Goal: Information Seeking & Learning: Find specific page/section

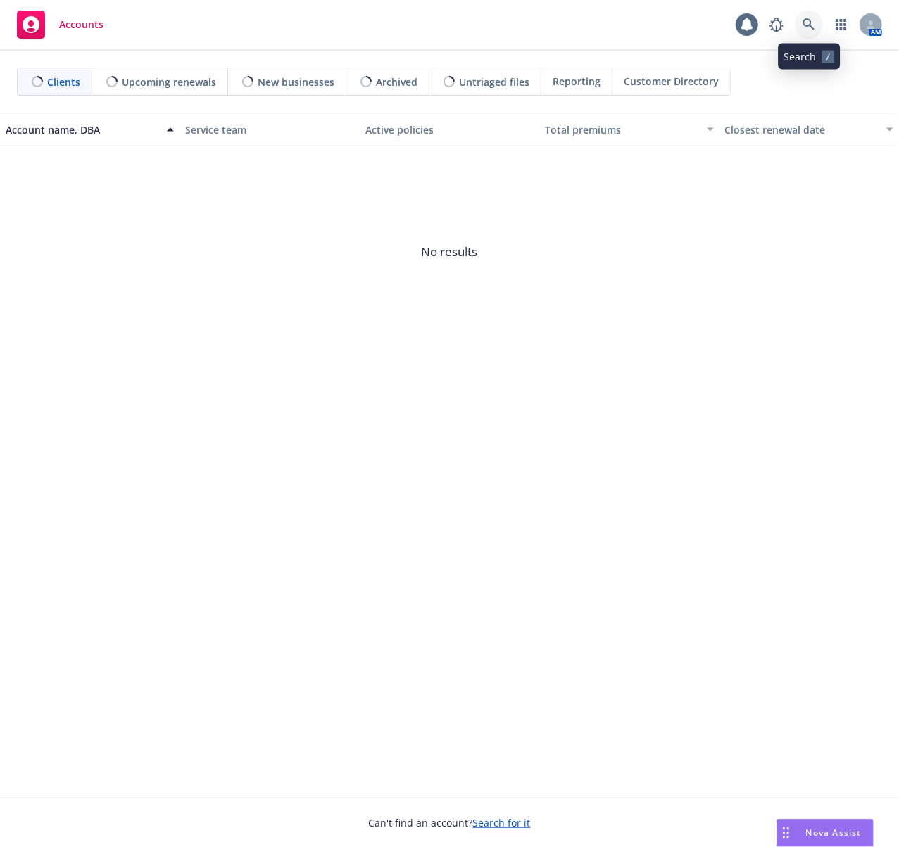
click at [805, 23] on icon at bounding box center [808, 24] width 13 height 13
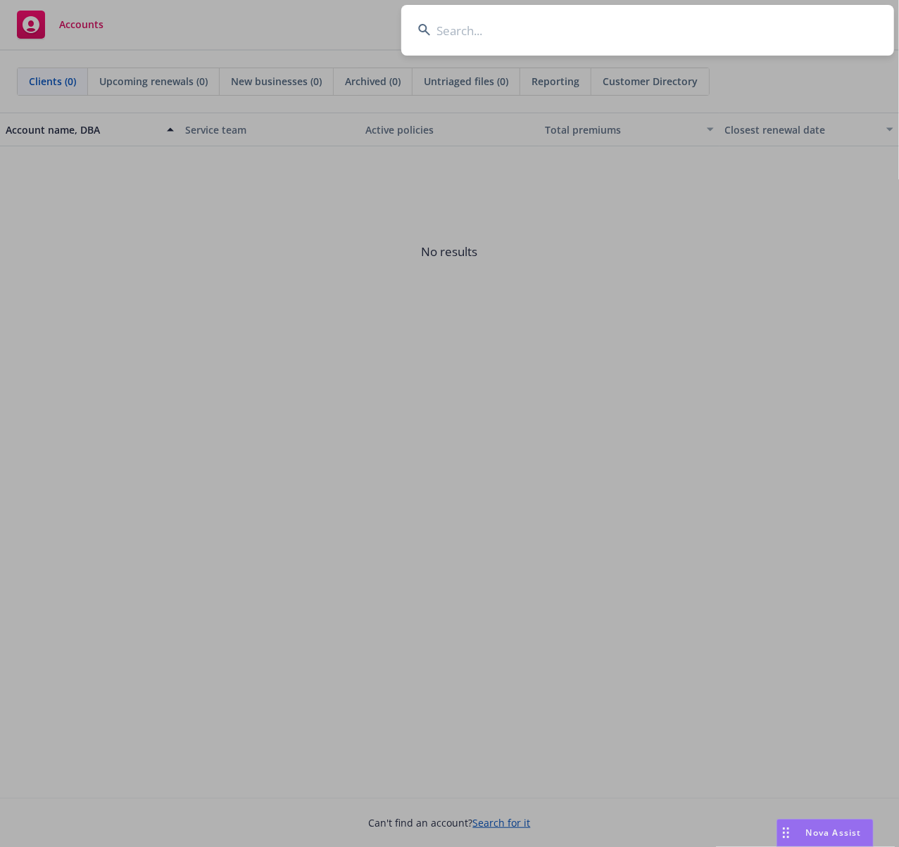
click at [604, 42] on input at bounding box center [647, 30] width 493 height 51
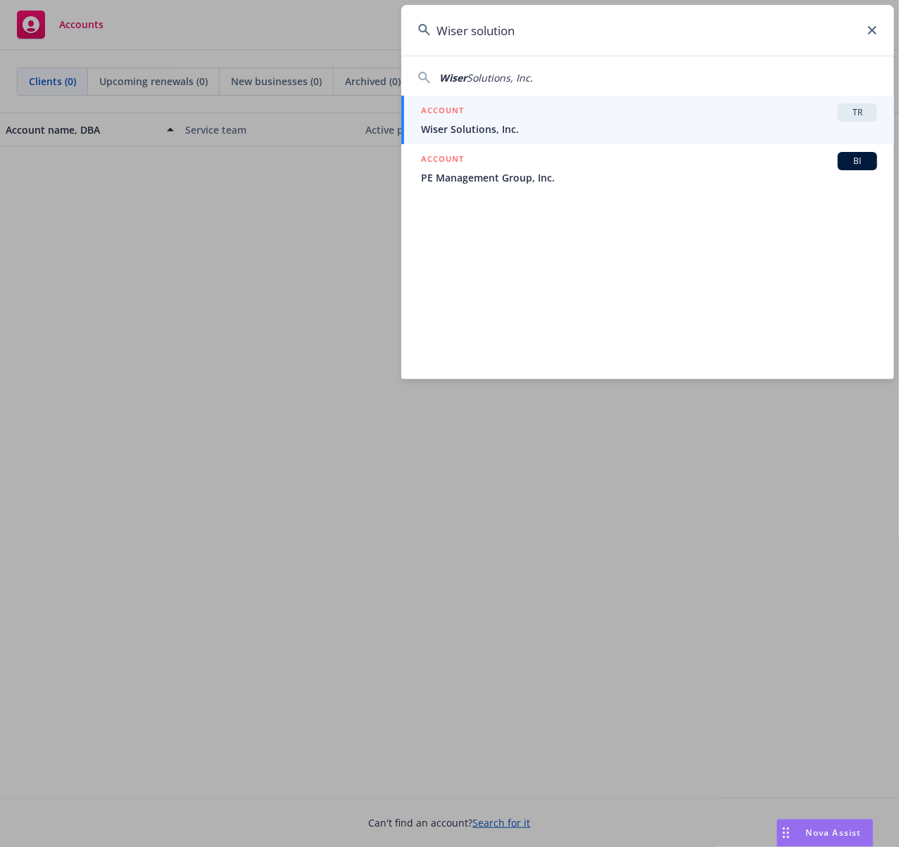
type input "Wiser solution"
click at [530, 130] on span "Wiser Solutions, Inc." at bounding box center [649, 129] width 456 height 15
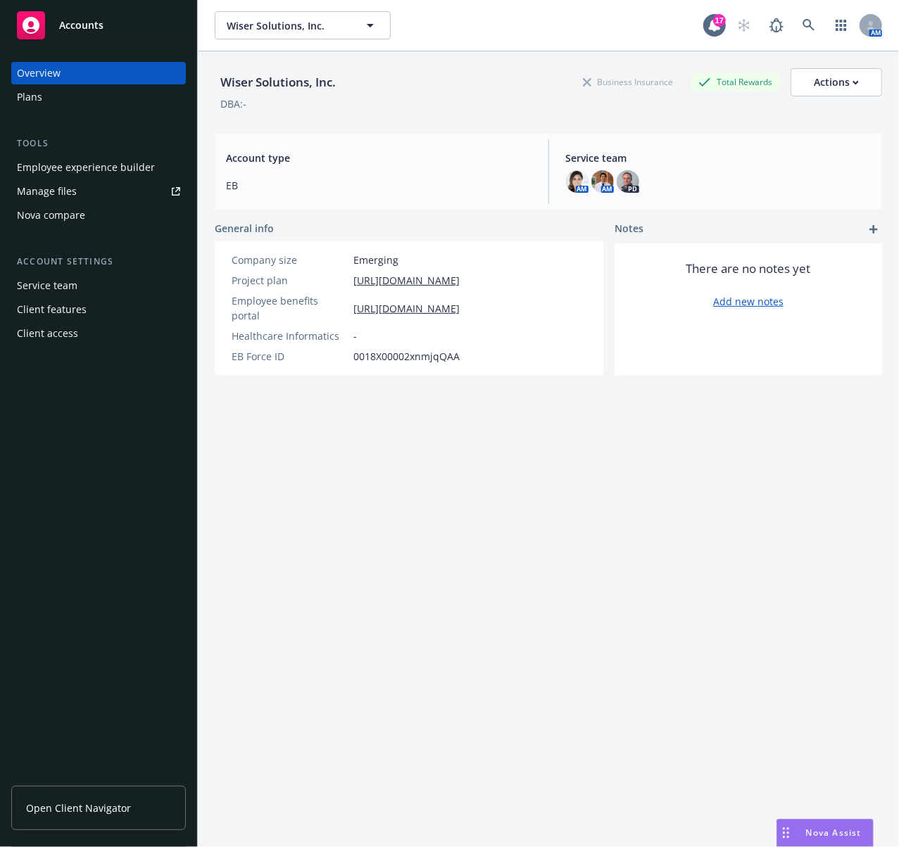
click at [102, 175] on div "Employee experience builder" at bounding box center [86, 167] width 138 height 23
click at [802, 24] on icon at bounding box center [808, 25] width 13 height 13
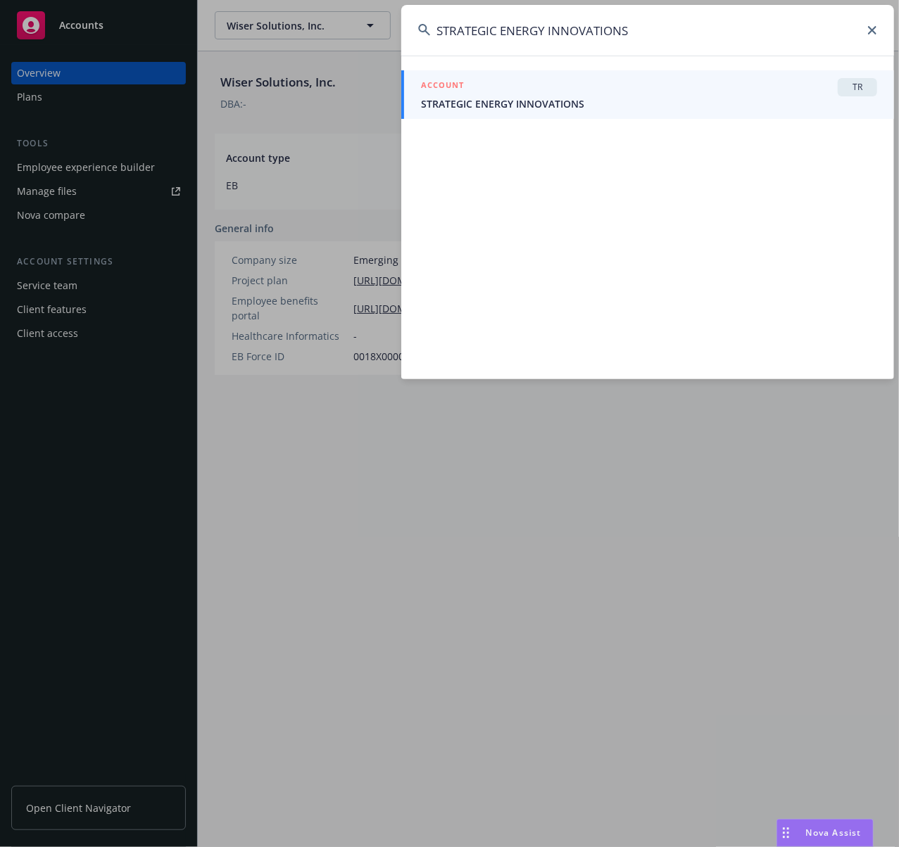
type input "STRATEGIC ENERGY INNOVATIONS"
click at [545, 101] on span "STRATEGIC ENERGY INNOVATIONS" at bounding box center [649, 103] width 456 height 15
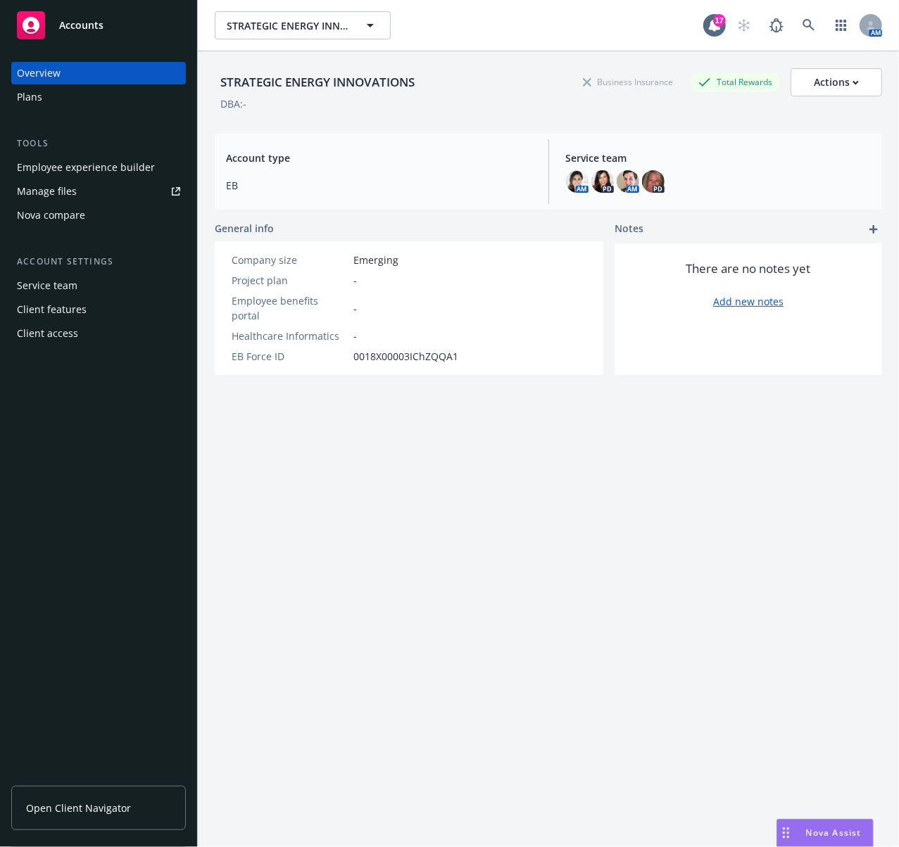
click at [110, 164] on div "Employee experience builder" at bounding box center [86, 167] width 138 height 23
click at [806, 25] on link at bounding box center [809, 25] width 28 height 28
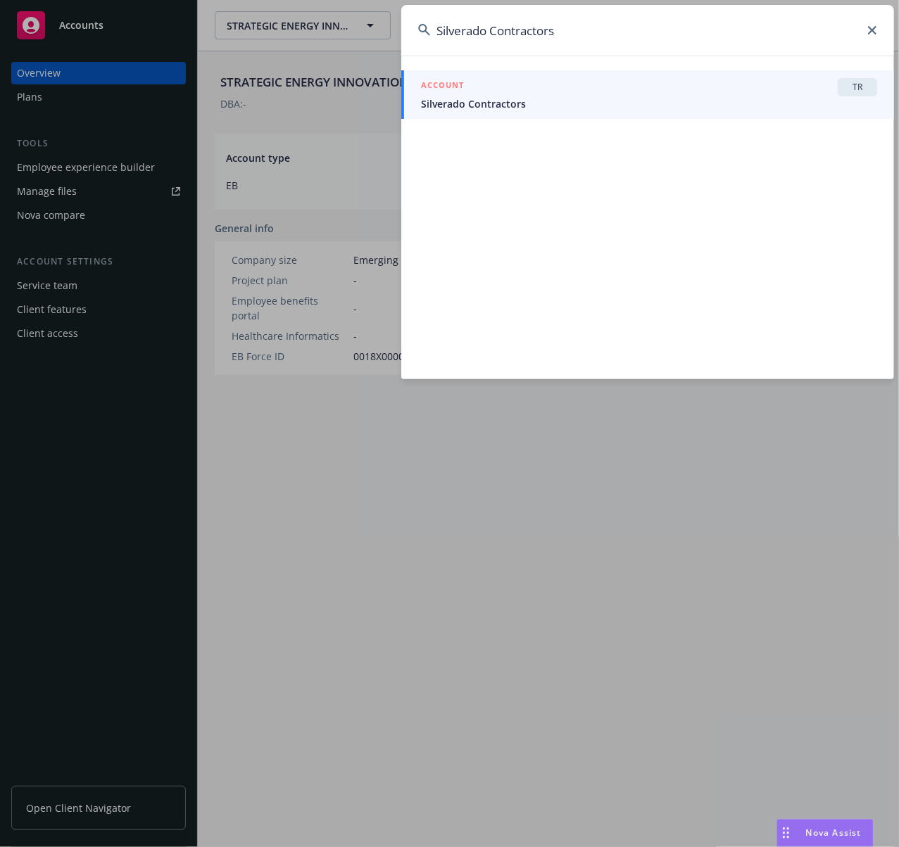
type input "Silverado Contractors"
click at [479, 102] on span "Silverado Contractors" at bounding box center [649, 103] width 456 height 15
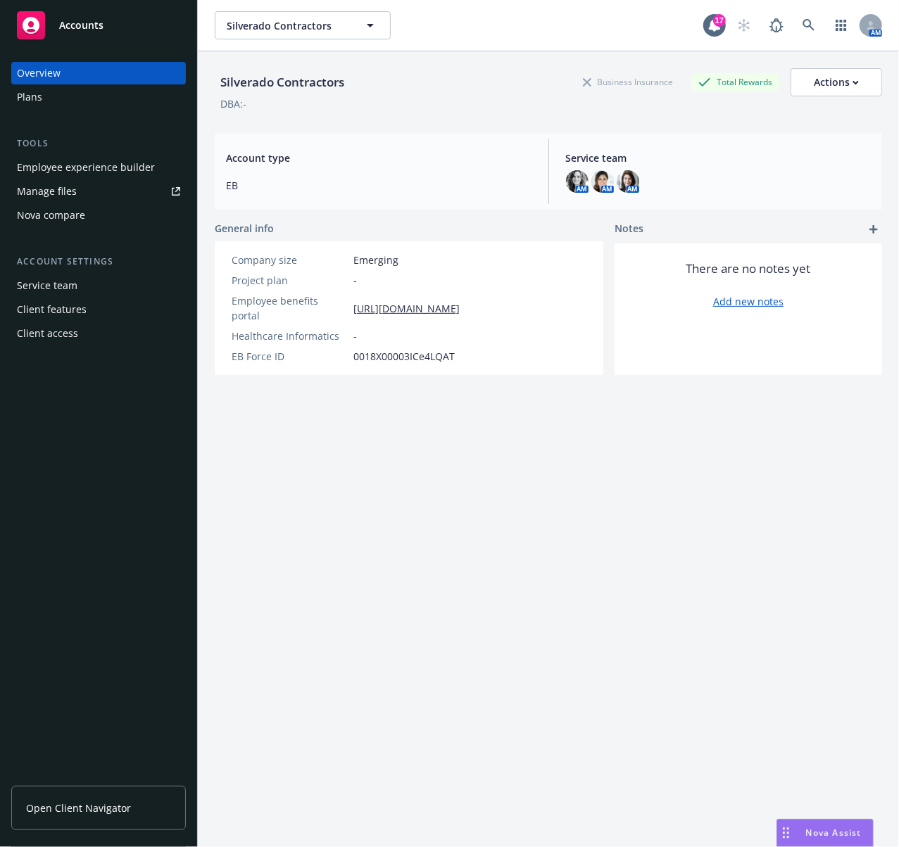
click at [132, 166] on div "Employee experience builder" at bounding box center [86, 167] width 138 height 23
click at [802, 29] on icon at bounding box center [808, 25] width 13 height 13
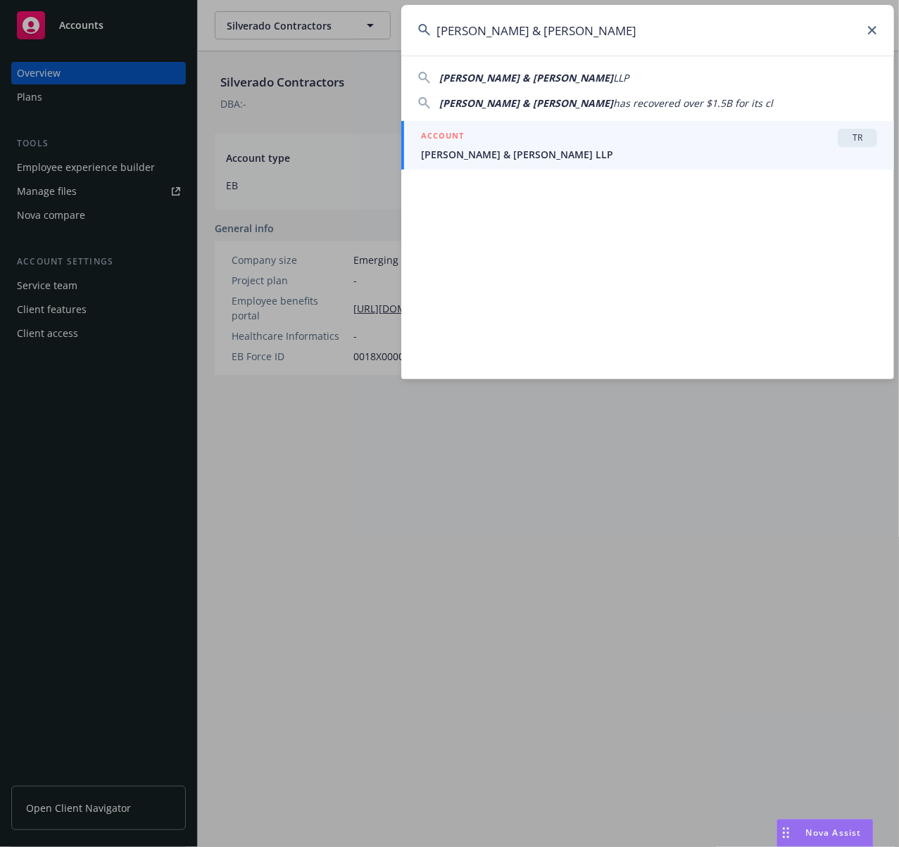
type input "Berding & Weil"
click at [456, 146] on div "ACCOUNT TR" at bounding box center [649, 138] width 456 height 18
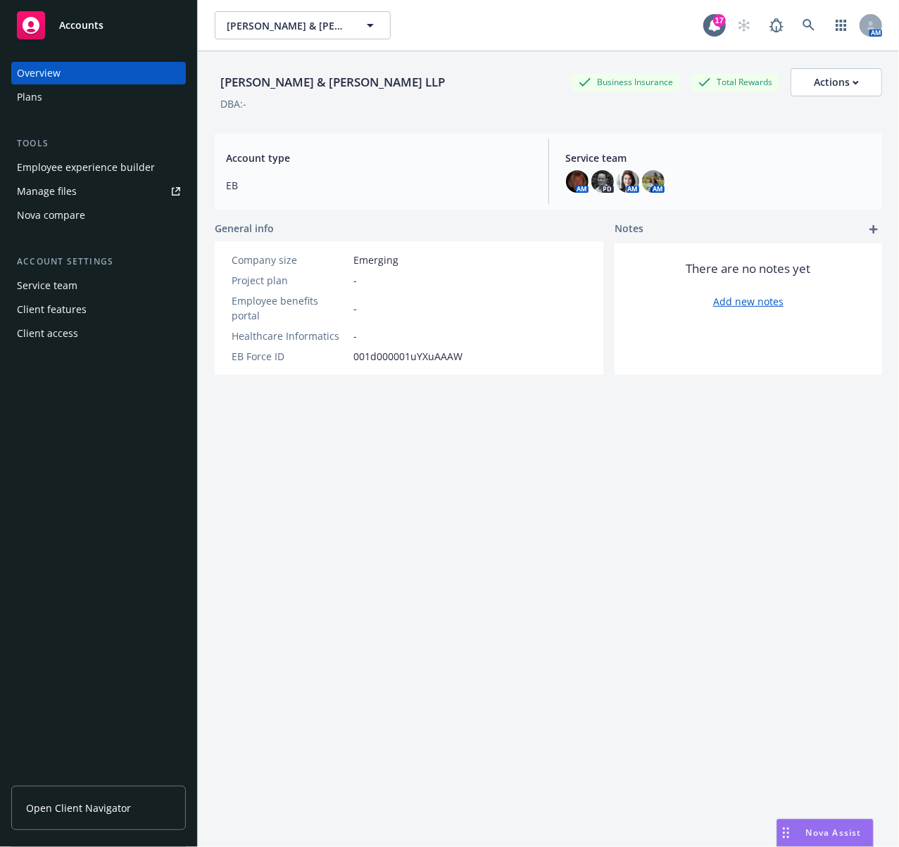
click at [108, 170] on div "Employee experience builder" at bounding box center [86, 167] width 138 height 23
click at [802, 23] on icon at bounding box center [808, 25] width 13 height 13
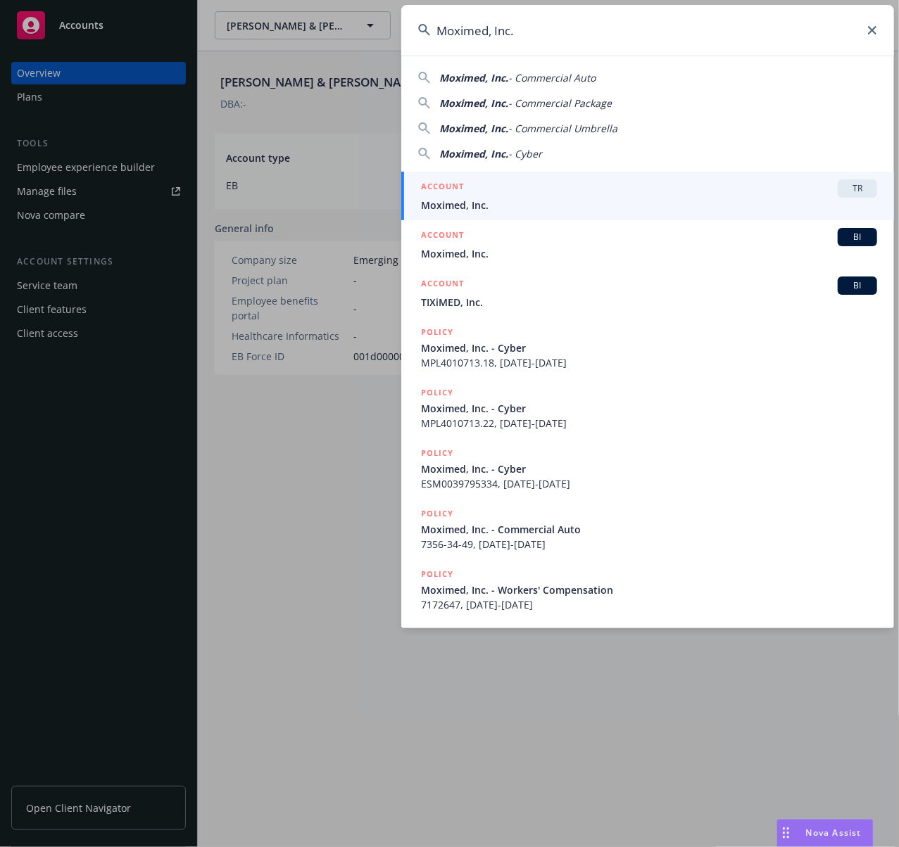
type input "Moximed, Inc."
click at [458, 191] on h5 "ACCOUNT" at bounding box center [442, 187] width 43 height 17
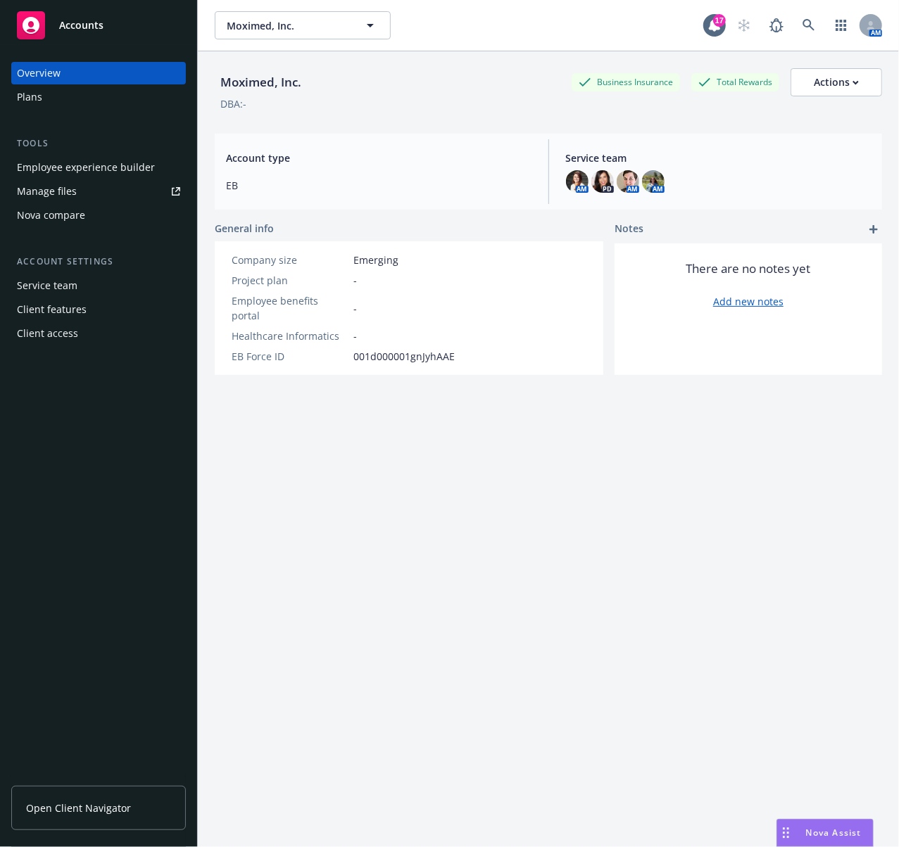
click at [55, 170] on div "Employee experience builder" at bounding box center [86, 167] width 138 height 23
click at [795, 24] on link at bounding box center [809, 25] width 28 height 28
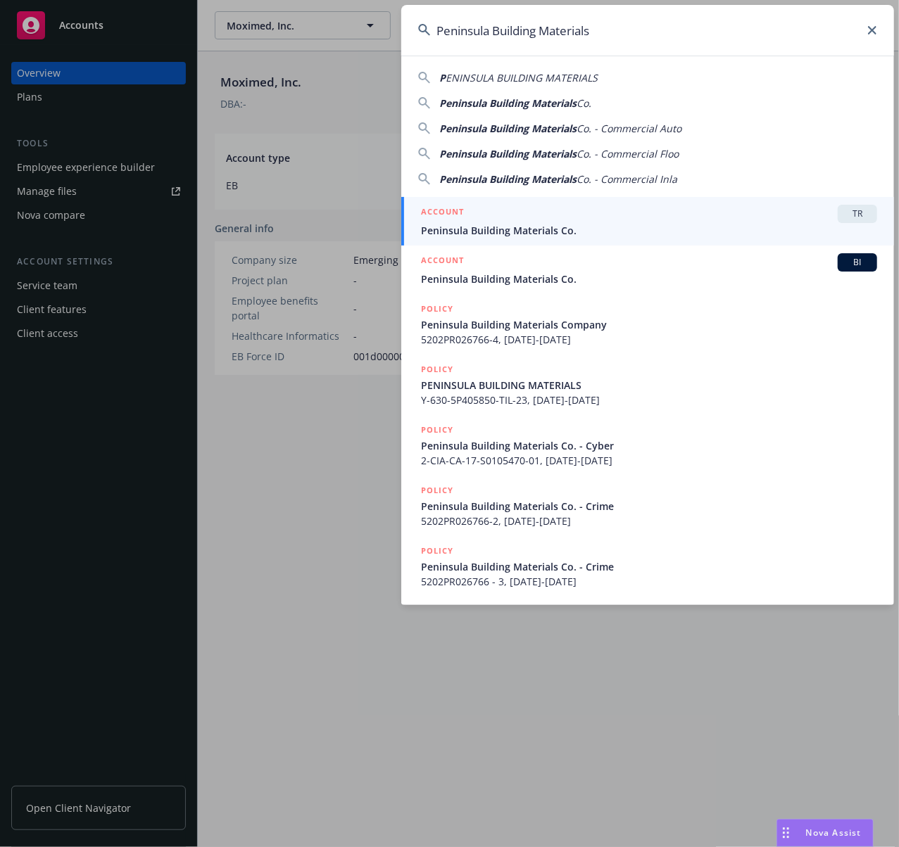
type input "Peninsula Building Materials"
click at [451, 223] on span "Peninsula Building Materials Co." at bounding box center [649, 230] width 456 height 15
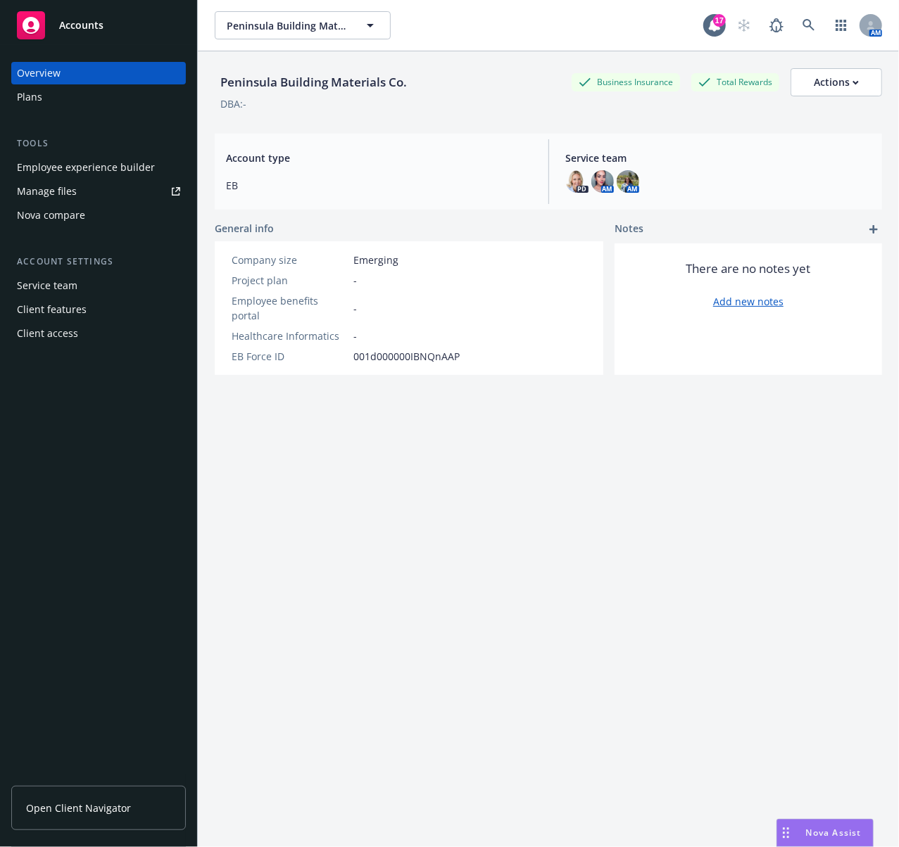
click at [86, 173] on div "Employee experience builder" at bounding box center [86, 167] width 138 height 23
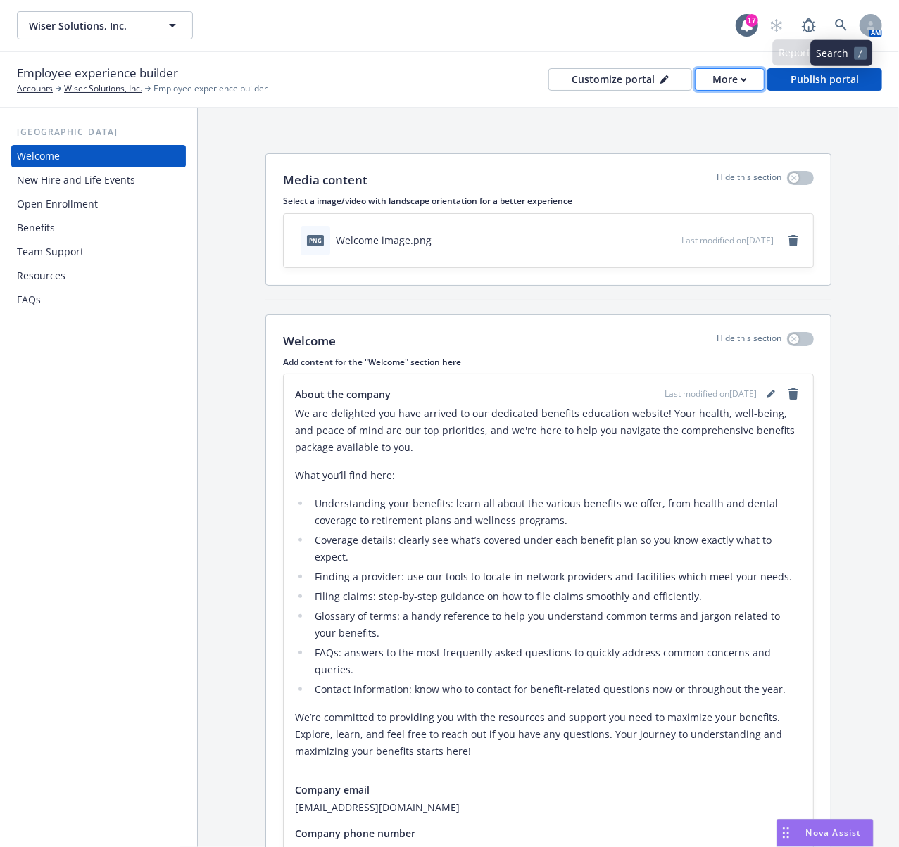
click at [730, 77] on div "More" at bounding box center [729, 79] width 34 height 21
click at [690, 105] on link "Copy preview link" at bounding box center [702, 110] width 128 height 28
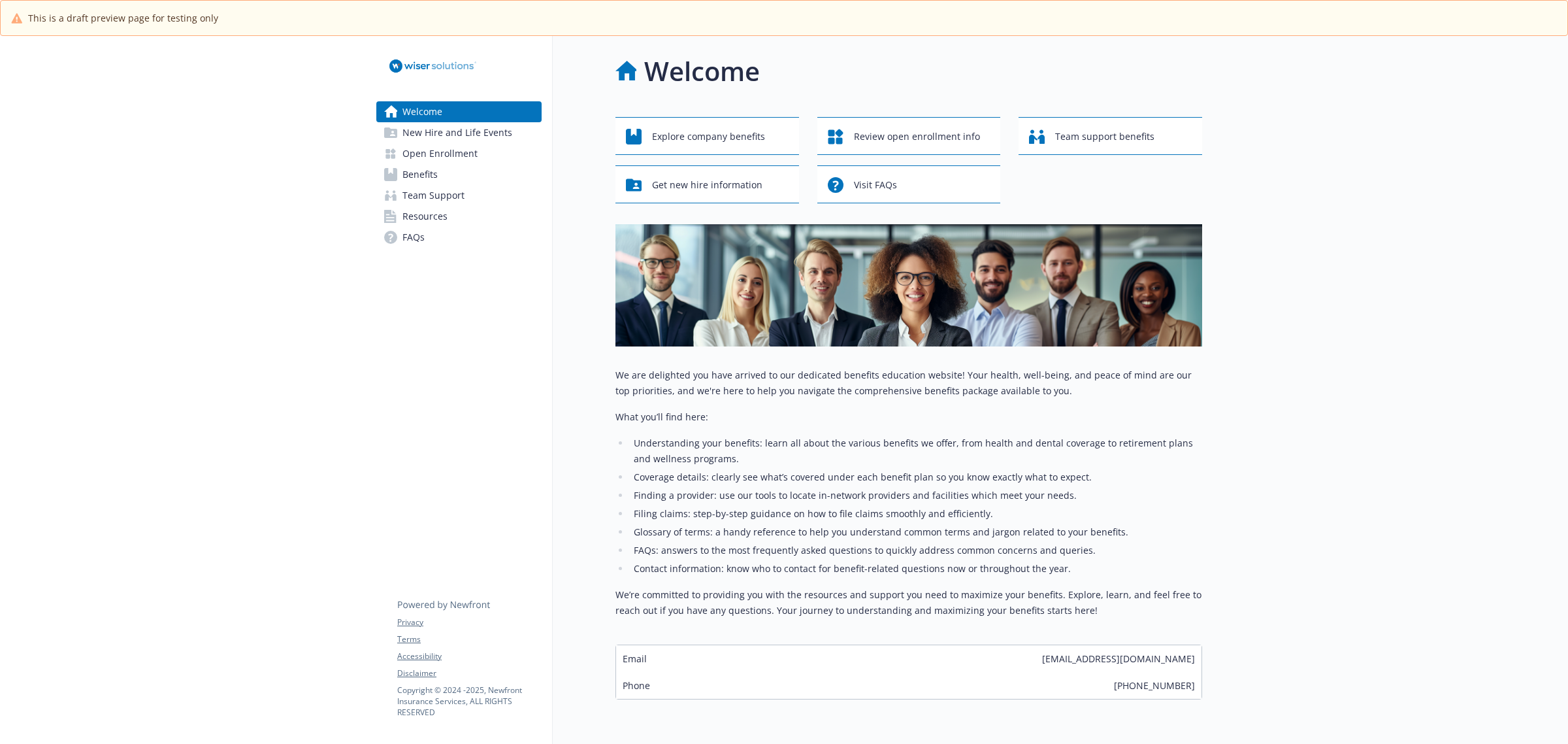
click at [451, 177] on link "Benefits" at bounding box center [459, 175] width 165 height 21
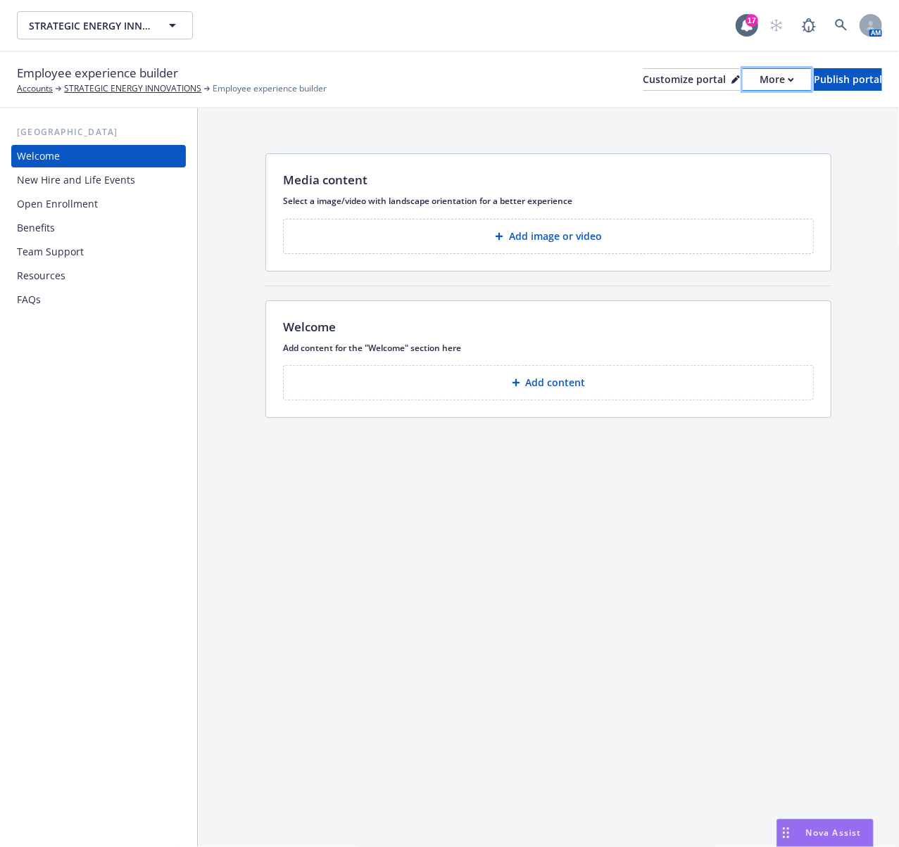
click at [760, 77] on div "More" at bounding box center [777, 79] width 34 height 21
click at [450, 115] on div "Media content Select a image/video with landscape orientation for a better expe…" at bounding box center [548, 288] width 701 height 360
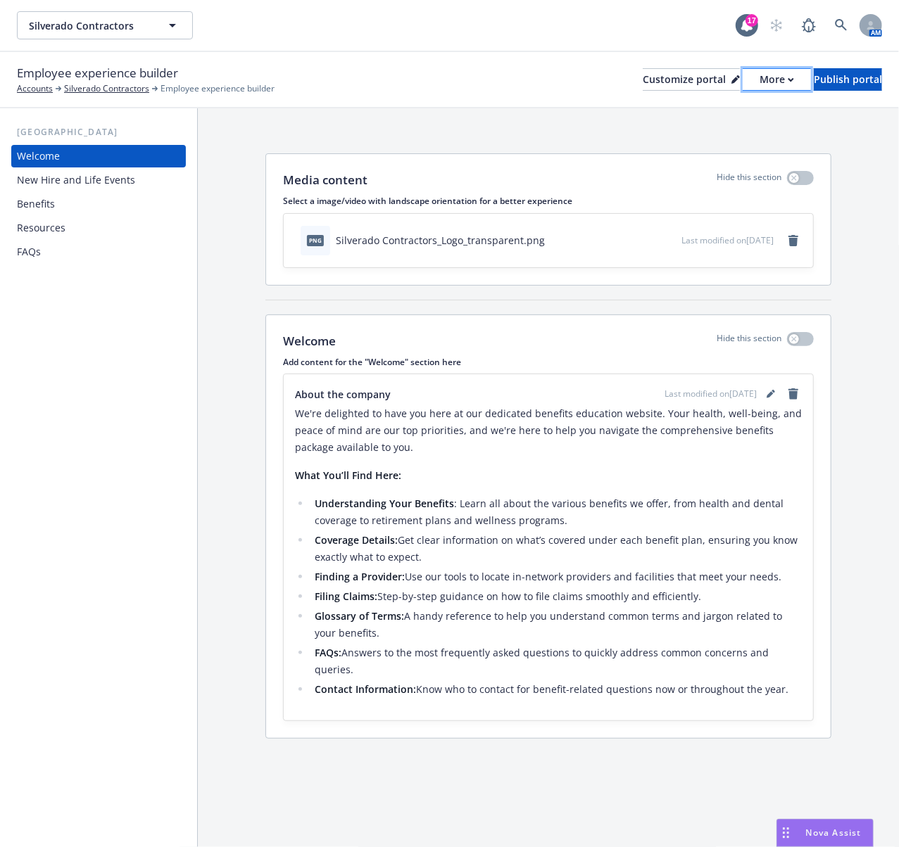
click at [760, 80] on div "More" at bounding box center [777, 79] width 34 height 21
click at [685, 137] on link "Copy portal link" at bounding box center [702, 139] width 128 height 28
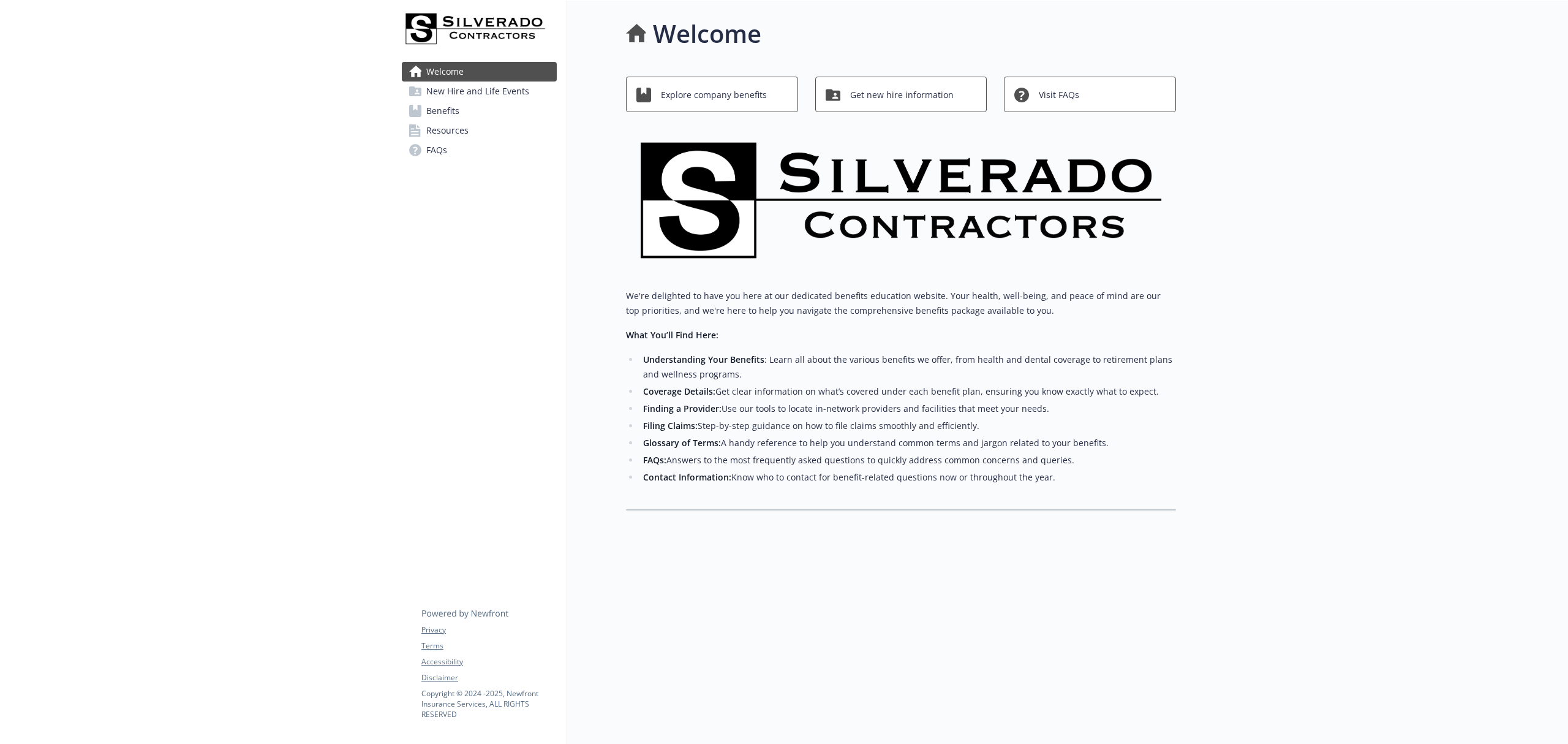
click at [439, 113] on span "Benefits" at bounding box center [443, 111] width 33 height 20
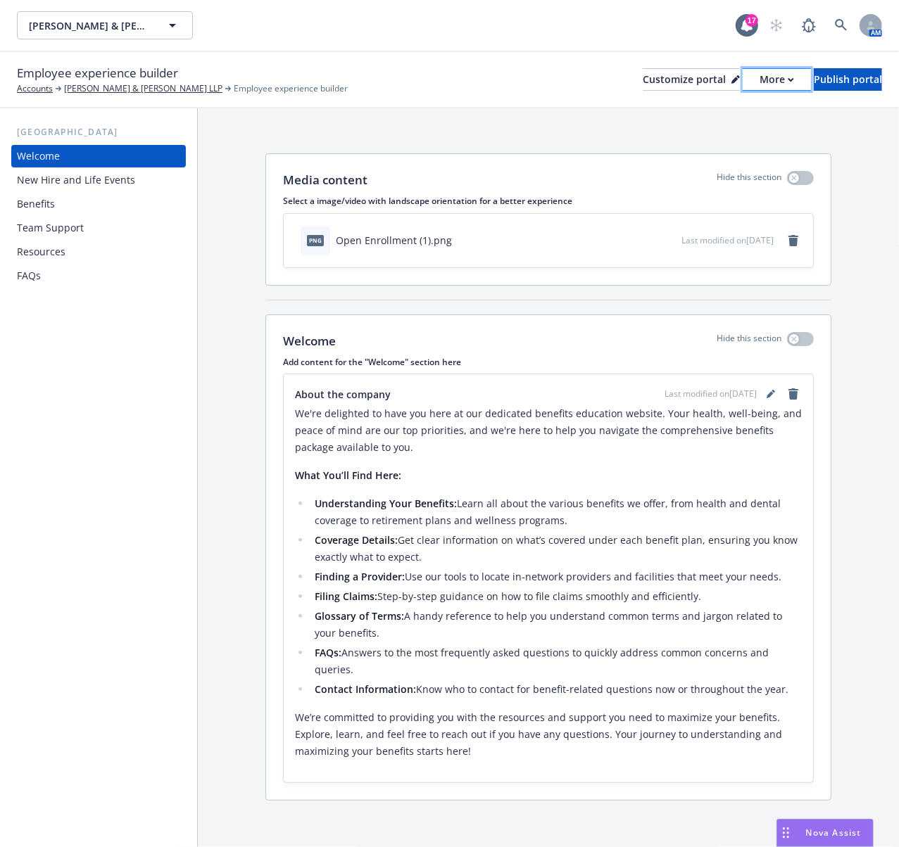
click at [760, 82] on div "More" at bounding box center [777, 79] width 34 height 21
drag, startPoint x: 691, startPoint y: 111, endPoint x: 676, endPoint y: 88, distance: 27.2
click at [691, 111] on link "Copy preview link" at bounding box center [702, 110] width 128 height 28
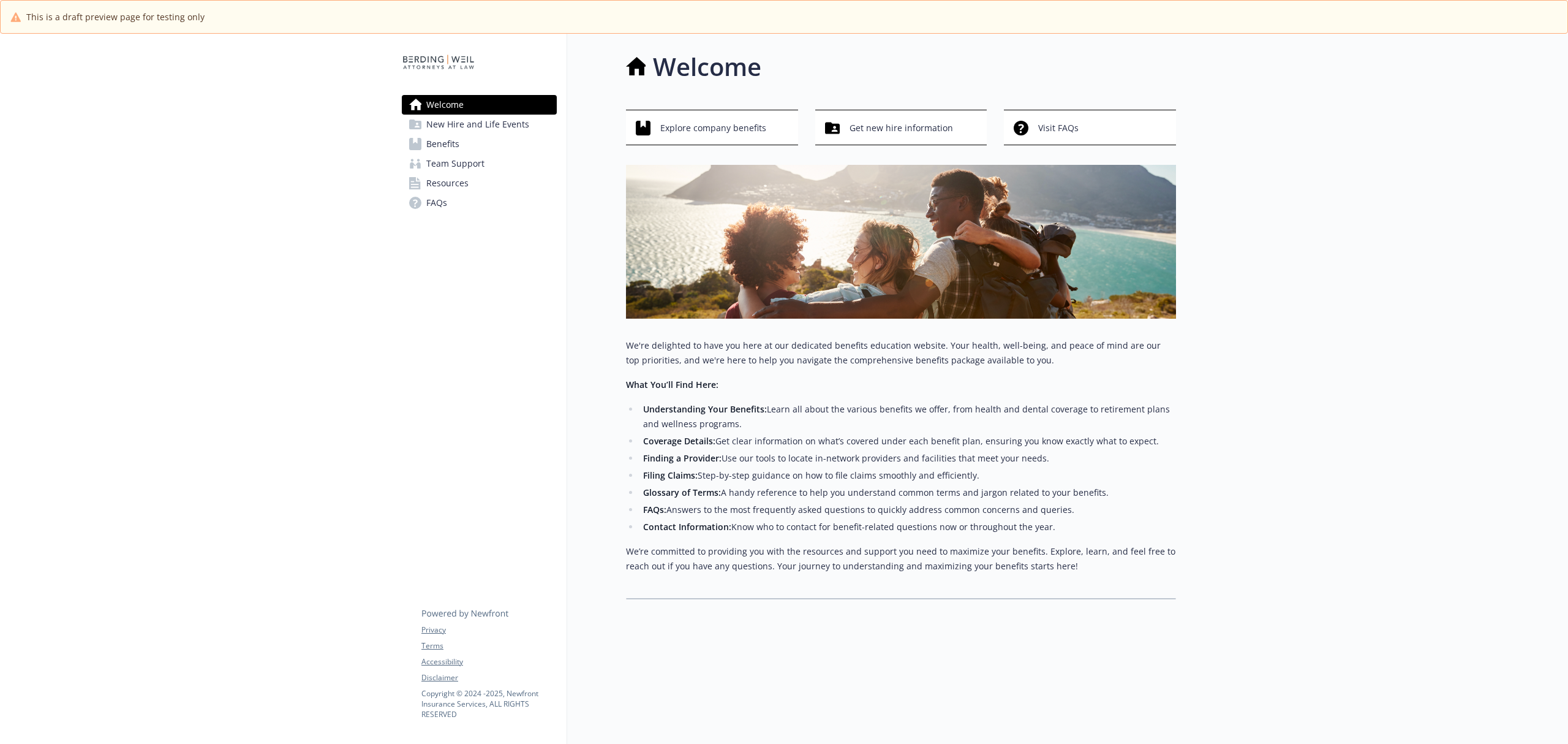
click at [444, 148] on span "Benefits" at bounding box center [443, 144] width 33 height 20
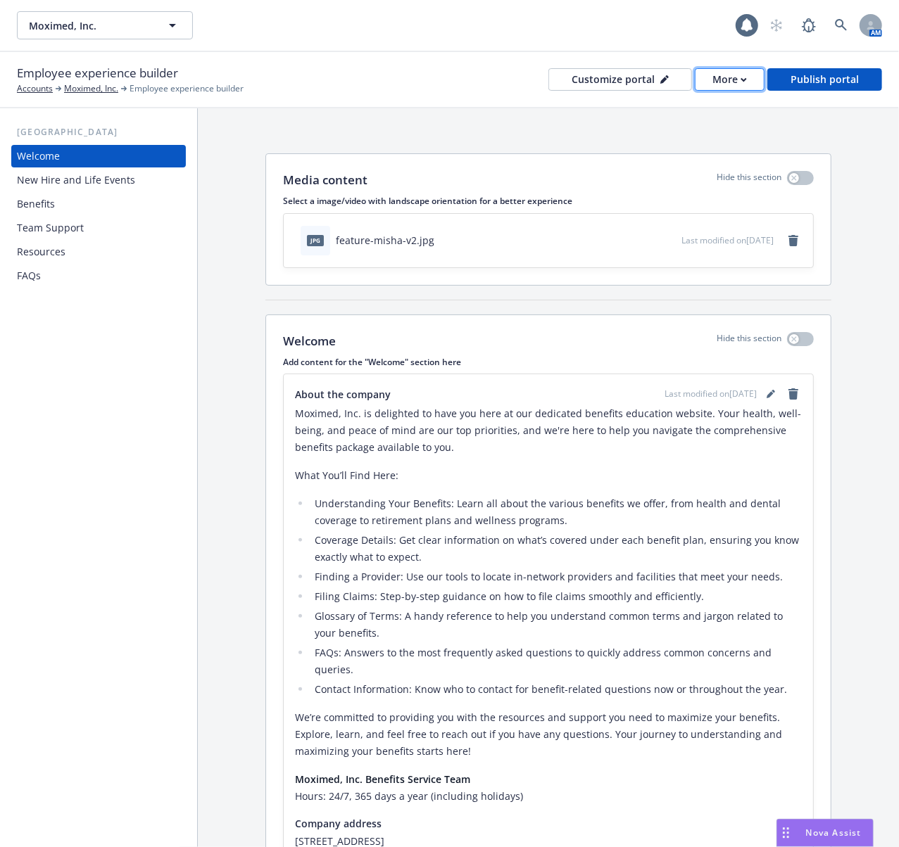
click at [719, 77] on div "More" at bounding box center [729, 79] width 34 height 21
click at [691, 139] on link "Copy portal link" at bounding box center [702, 139] width 128 height 28
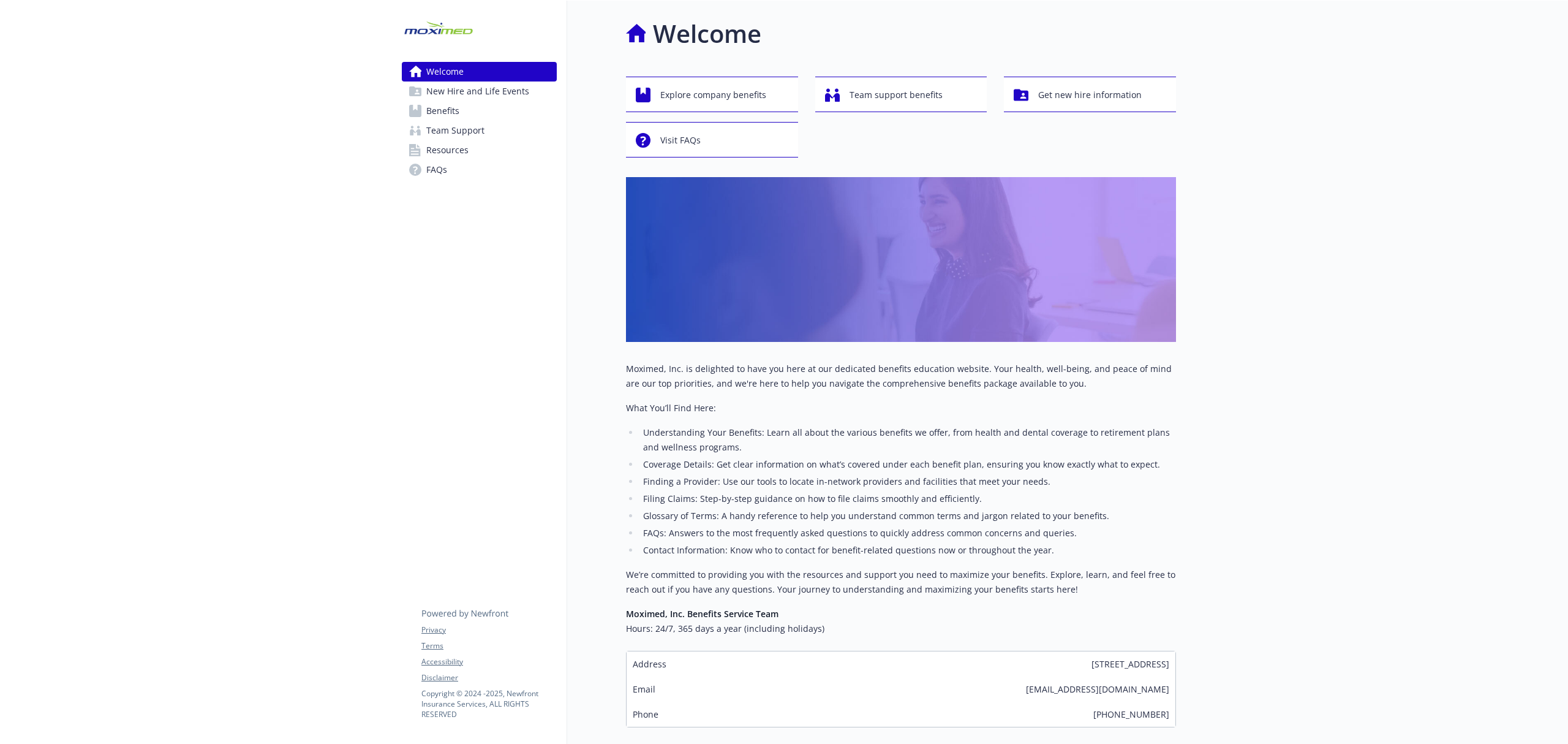
click at [441, 115] on span "Benefits" at bounding box center [443, 111] width 33 height 20
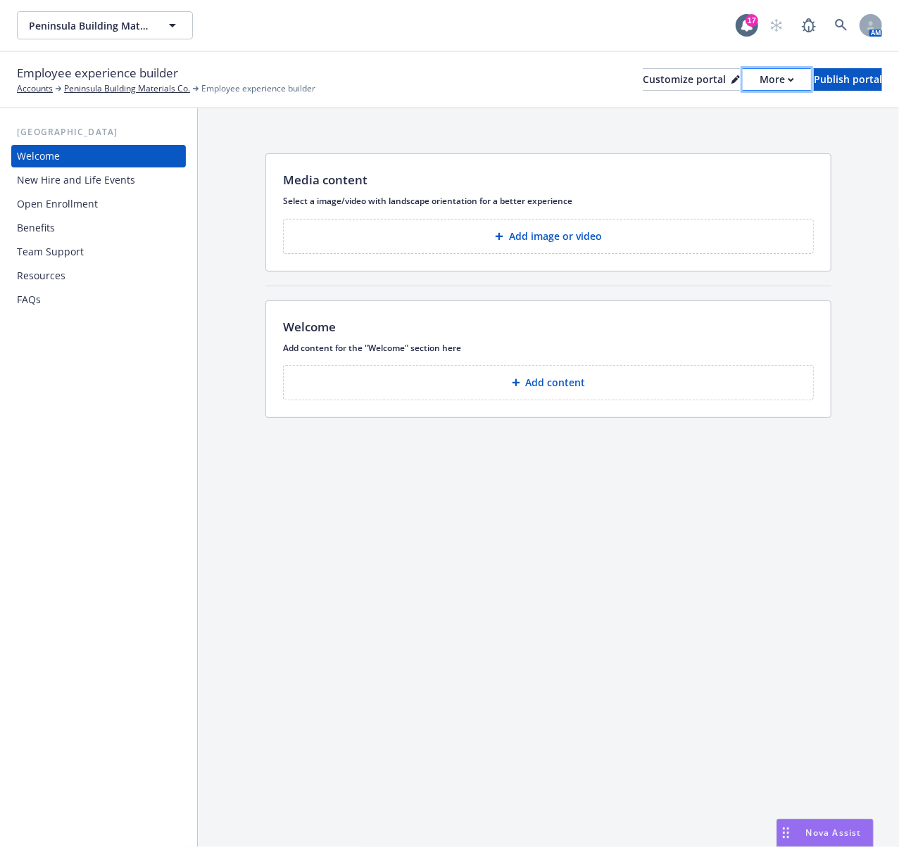
click at [760, 82] on div "More" at bounding box center [777, 79] width 34 height 21
click at [536, 131] on div "Media content Select a image/video with landscape orientation for a better expe…" at bounding box center [548, 288] width 701 height 360
click at [743, 86] on button "More" at bounding box center [777, 79] width 68 height 23
click at [743, 73] on button "More" at bounding box center [777, 79] width 68 height 23
click at [743, 77] on button "More" at bounding box center [777, 79] width 68 height 23
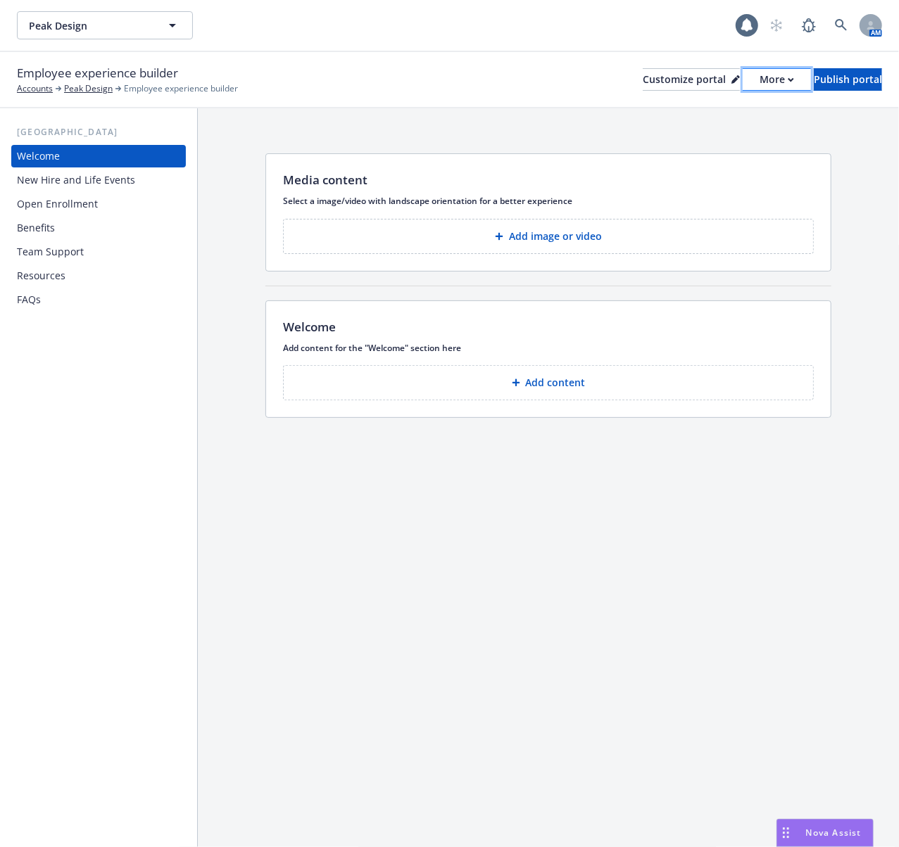
click at [760, 74] on div "More" at bounding box center [777, 79] width 34 height 21
click at [760, 80] on div "More" at bounding box center [777, 79] width 34 height 21
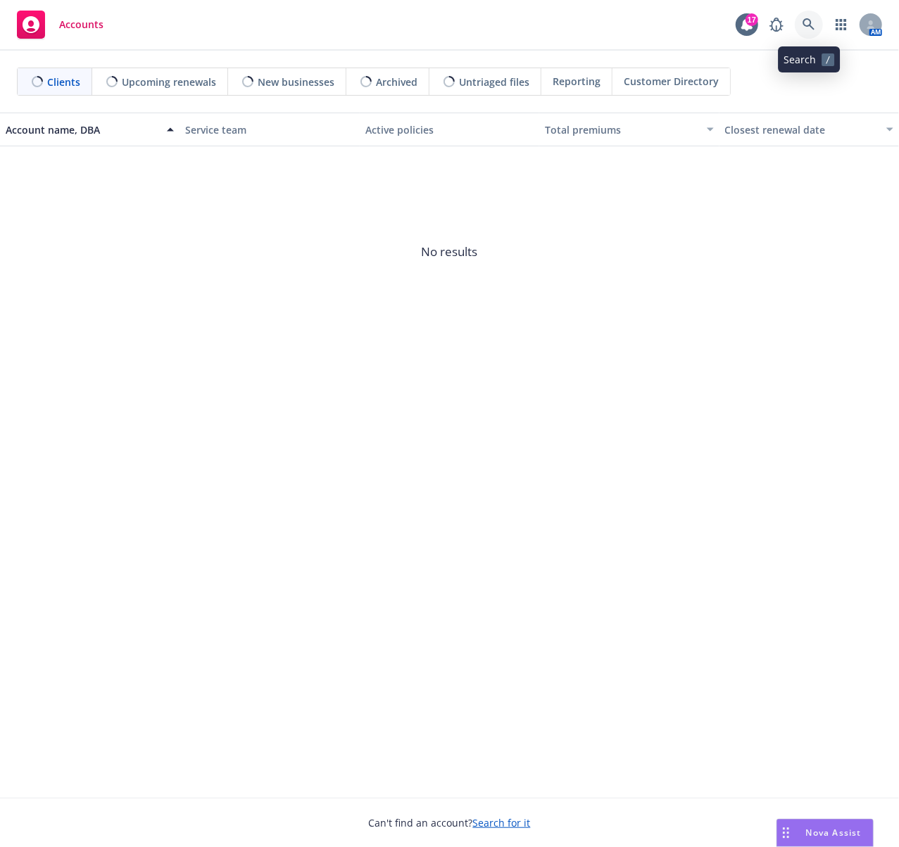
click at [809, 23] on icon at bounding box center [808, 24] width 13 height 13
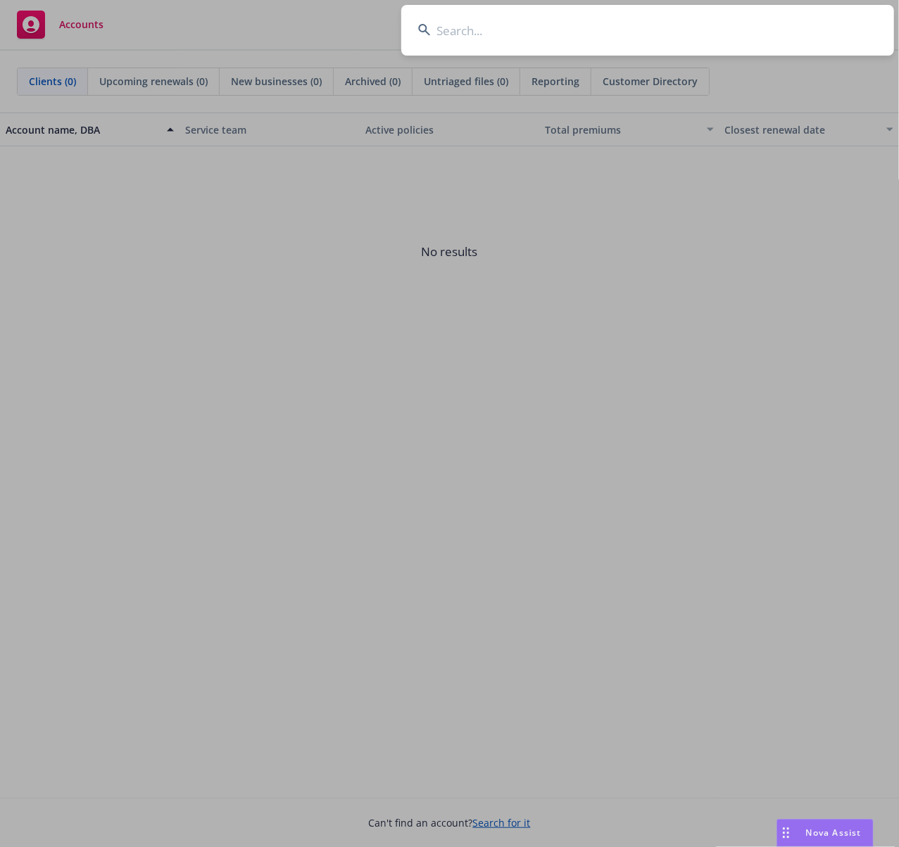
click at [552, 32] on input at bounding box center [647, 30] width 493 height 51
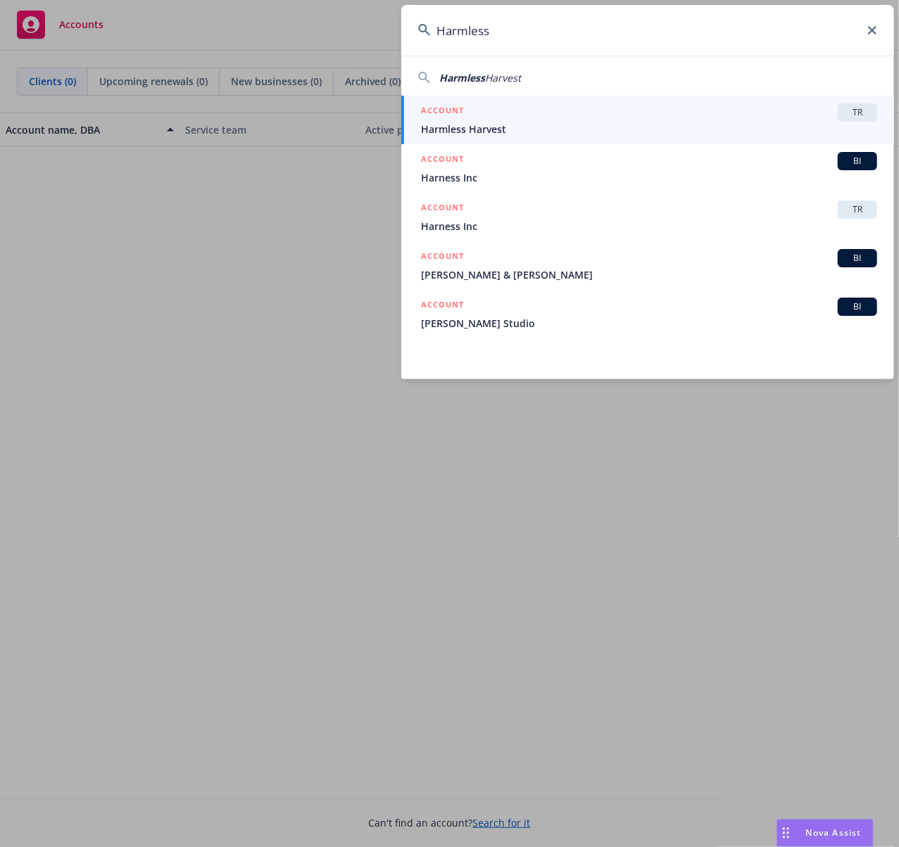
type input "Harmless"
click at [516, 124] on span "Harmless Harvest" at bounding box center [649, 129] width 456 height 15
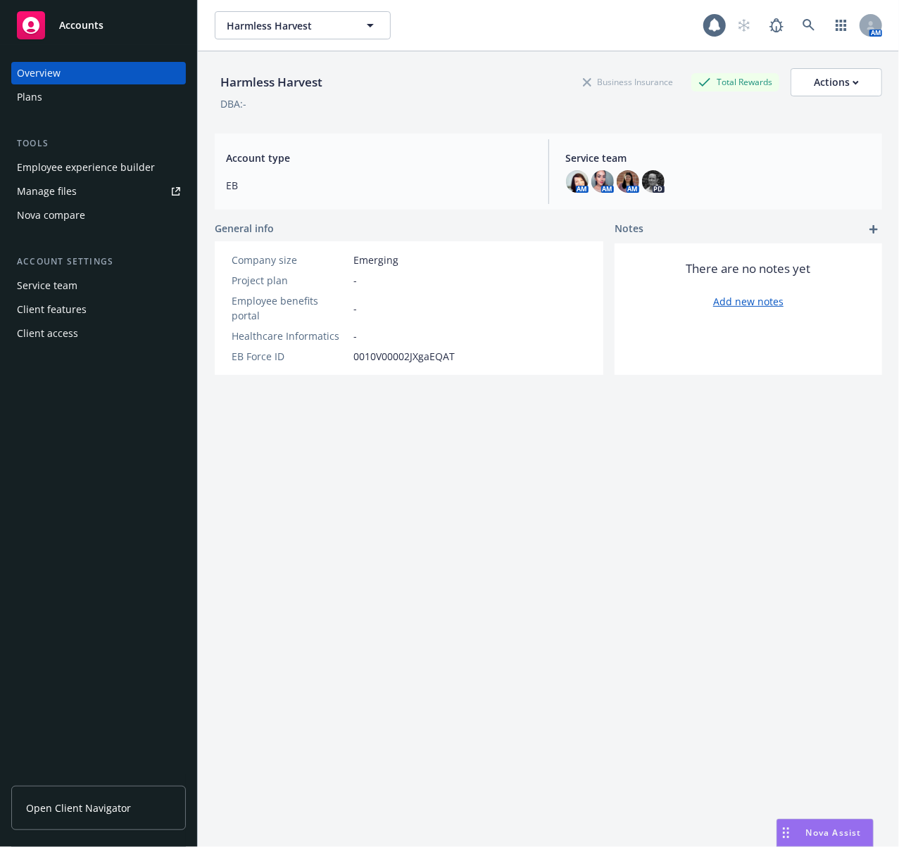
click at [63, 167] on div "Employee experience builder" at bounding box center [86, 167] width 138 height 23
click at [795, 32] on link at bounding box center [809, 25] width 28 height 28
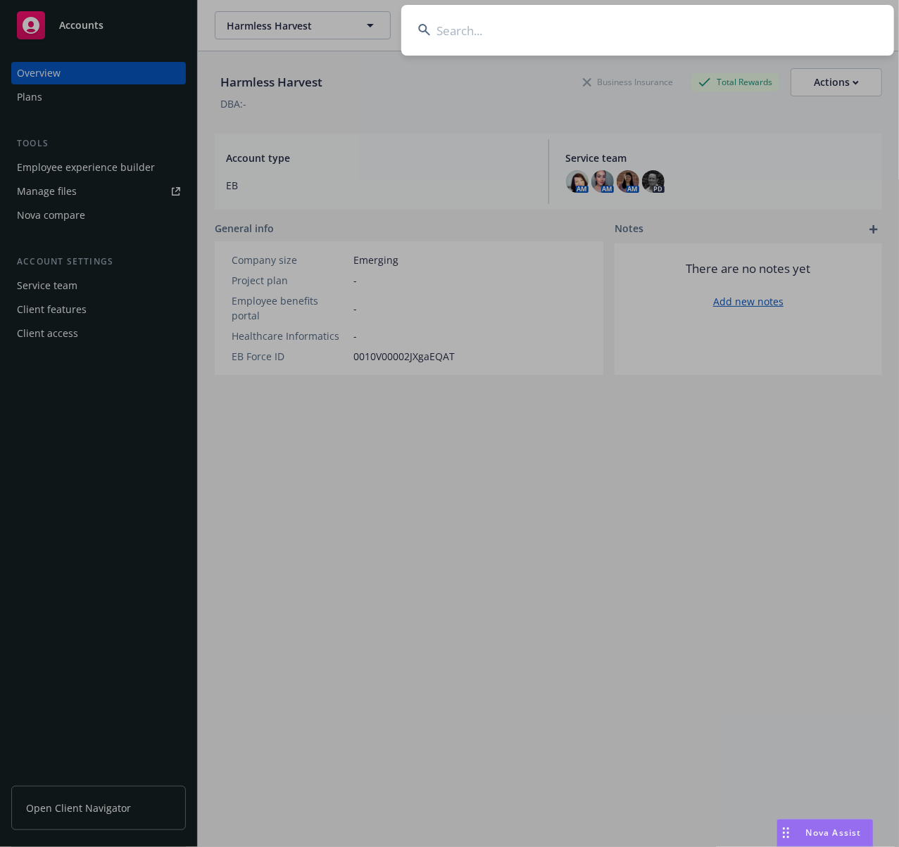
click at [502, 34] on input at bounding box center [647, 30] width 493 height 51
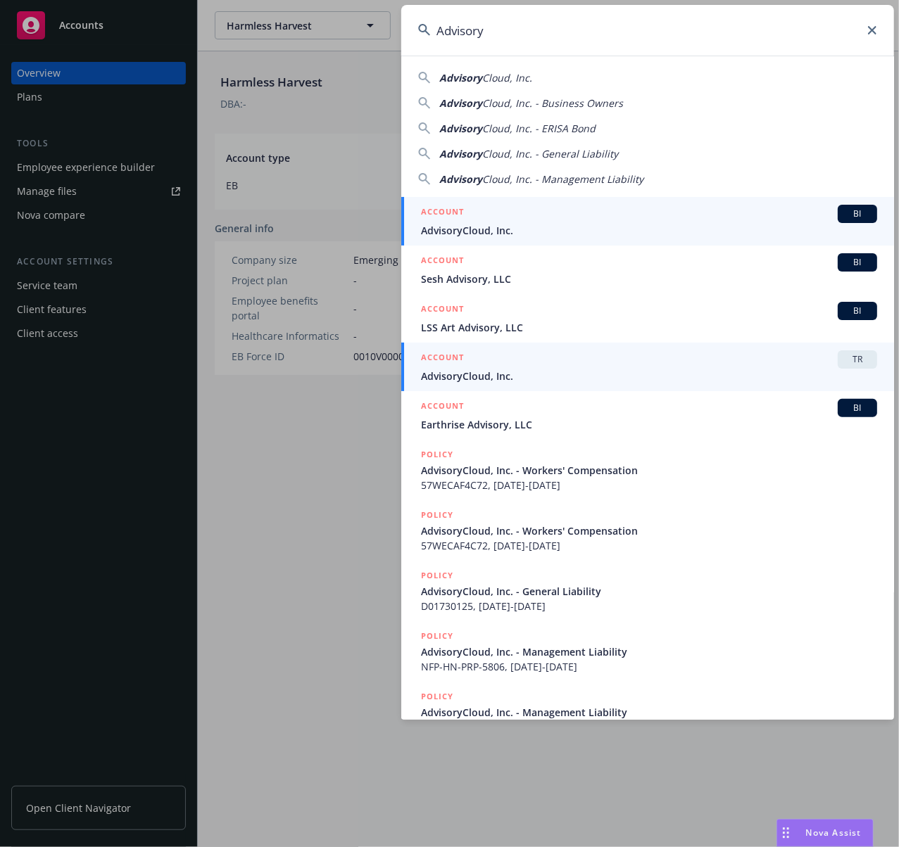
type input "Advisory"
click at [487, 380] on span "AdvisoryCloud, Inc." at bounding box center [649, 376] width 456 height 15
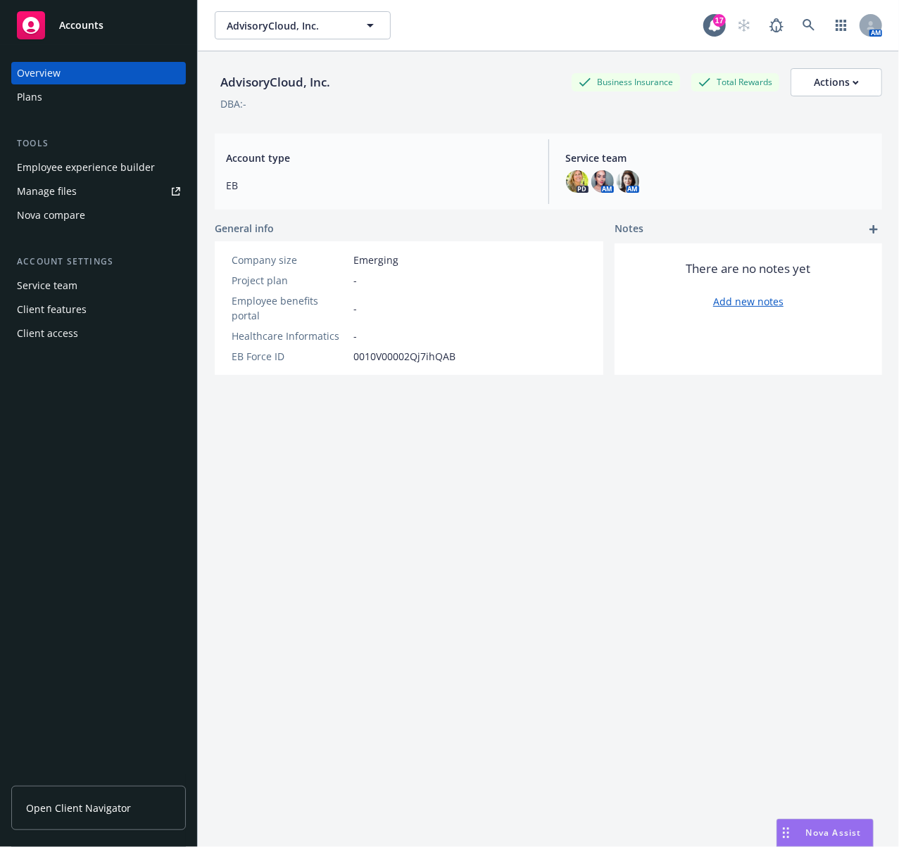
click at [56, 162] on div "Employee experience builder" at bounding box center [86, 167] width 138 height 23
click at [795, 32] on link at bounding box center [809, 25] width 28 height 28
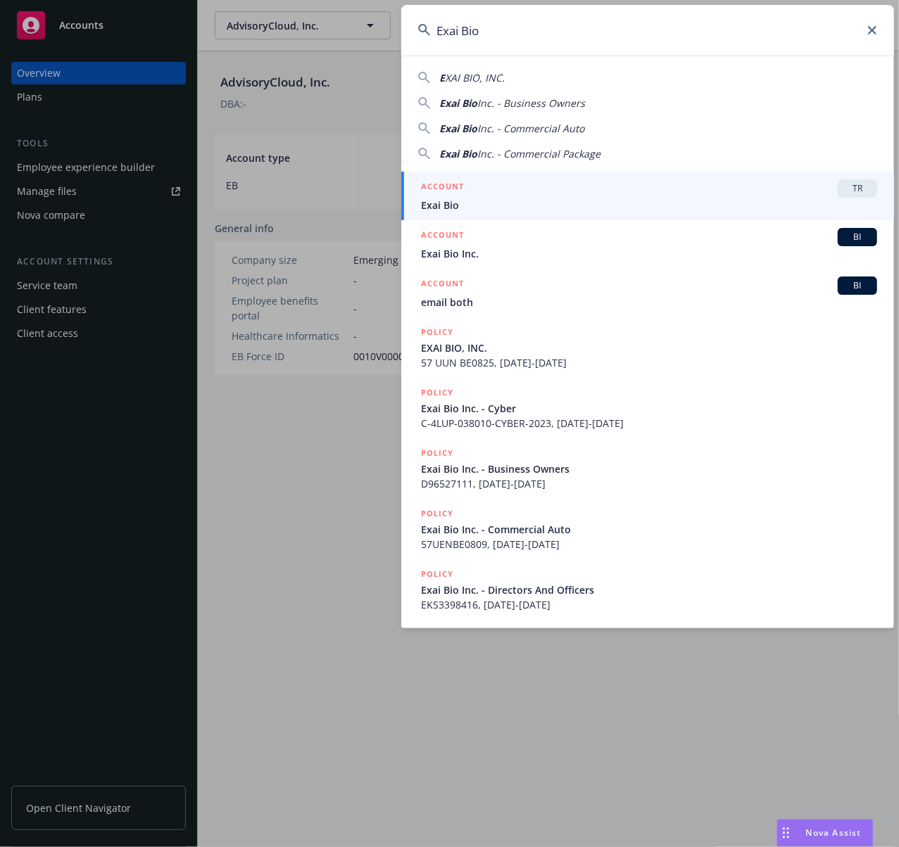
type input "Exai Bio"
click at [443, 195] on h5 "ACCOUNT" at bounding box center [442, 187] width 43 height 17
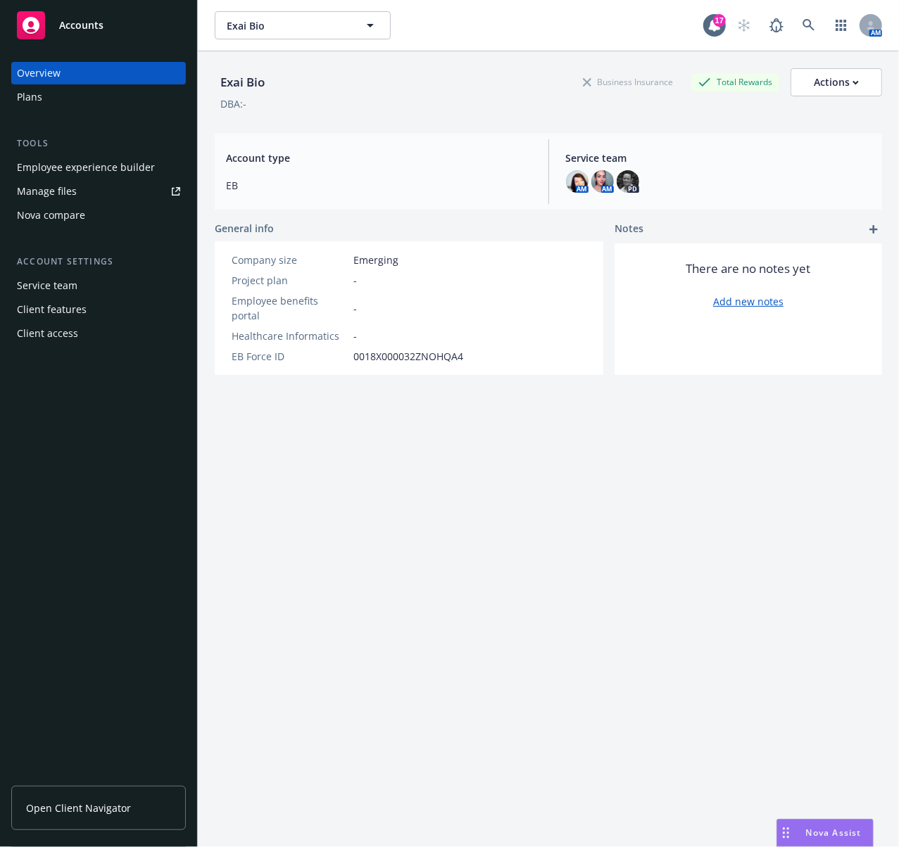
click at [80, 175] on div "Employee experience builder" at bounding box center [86, 167] width 138 height 23
click at [75, 175] on div "Employee experience builder" at bounding box center [86, 167] width 138 height 23
click at [780, 20] on div "AM" at bounding box center [806, 25] width 152 height 28
click at [795, 23] on link at bounding box center [809, 25] width 28 height 28
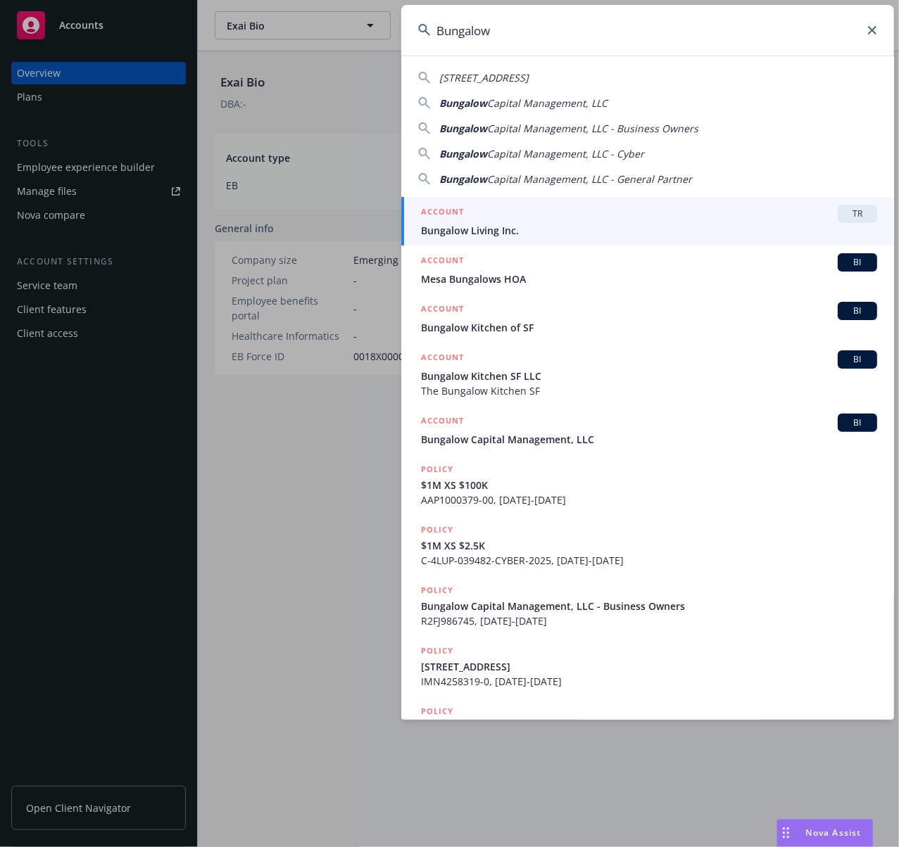
type input "Bungalow"
click at [488, 229] on span "Bungalow Living Inc." at bounding box center [649, 230] width 456 height 15
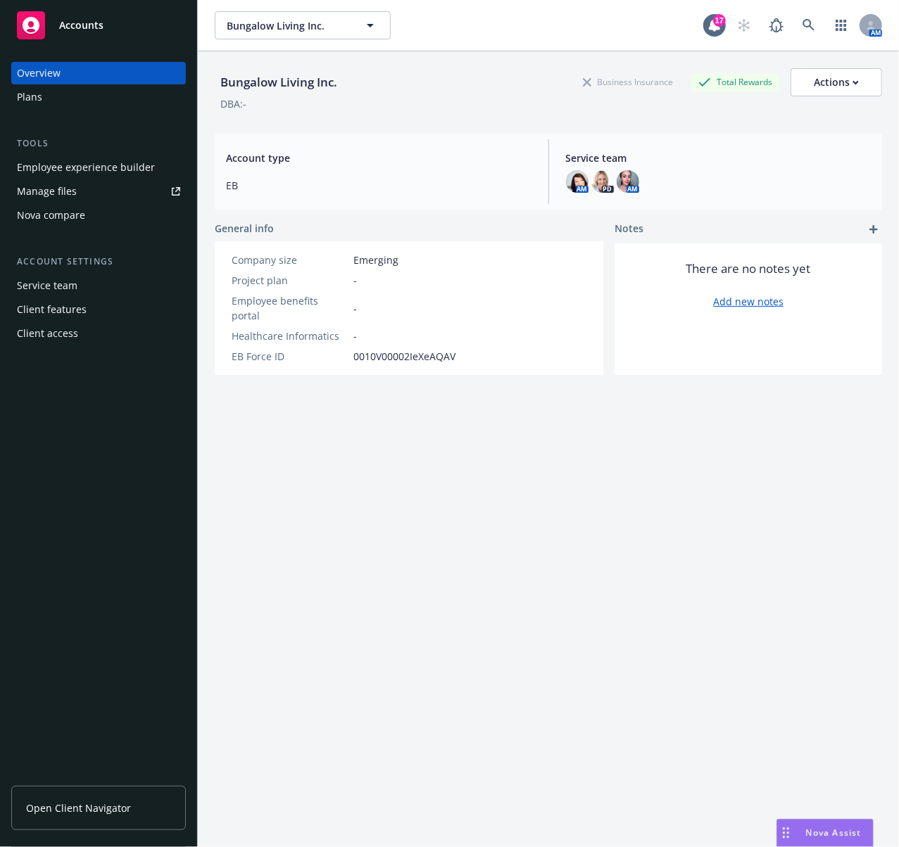
click at [115, 164] on div "Employee experience builder" at bounding box center [86, 167] width 138 height 23
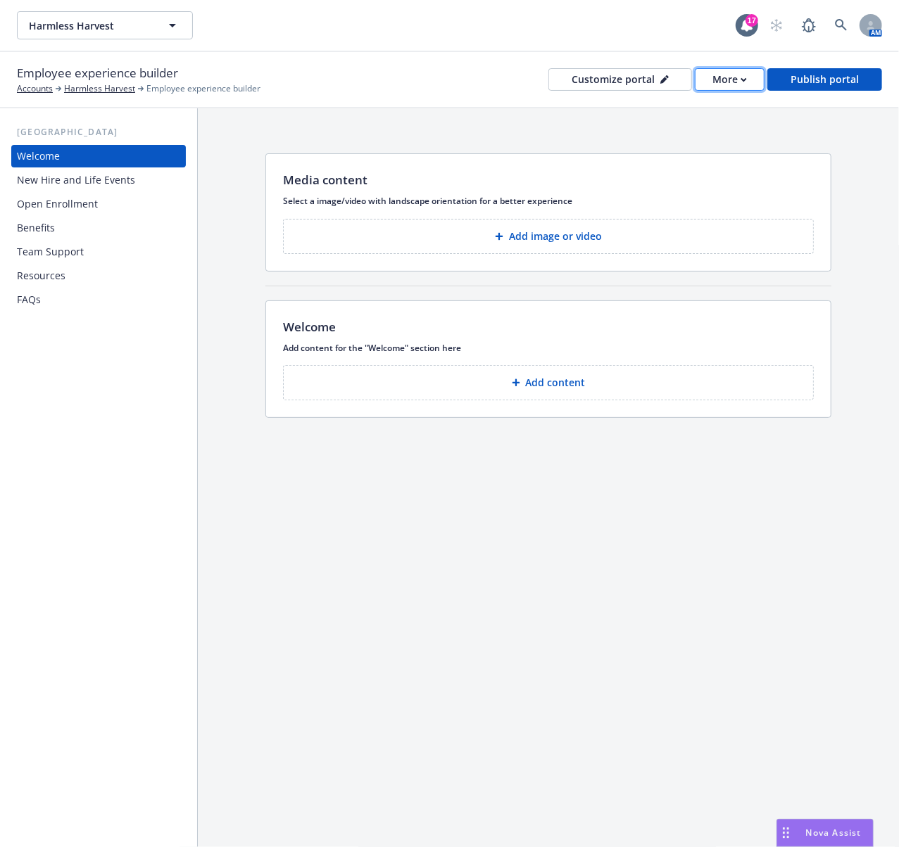
click at [719, 82] on div "More" at bounding box center [729, 79] width 34 height 21
click at [743, 80] on button "More" at bounding box center [777, 79] width 68 height 23
click at [743, 82] on button "More" at bounding box center [777, 79] width 68 height 23
click at [760, 80] on div "More" at bounding box center [777, 79] width 34 height 21
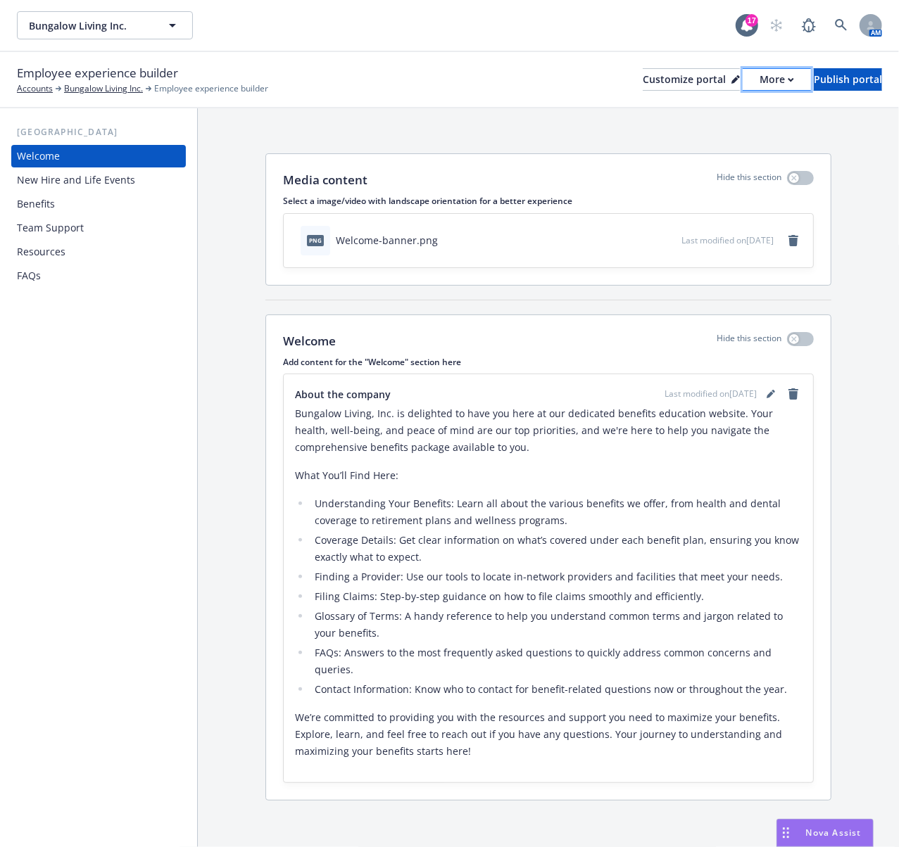
click at [760, 82] on div "More" at bounding box center [777, 79] width 34 height 21
click at [697, 138] on link "Copy portal link" at bounding box center [702, 139] width 128 height 28
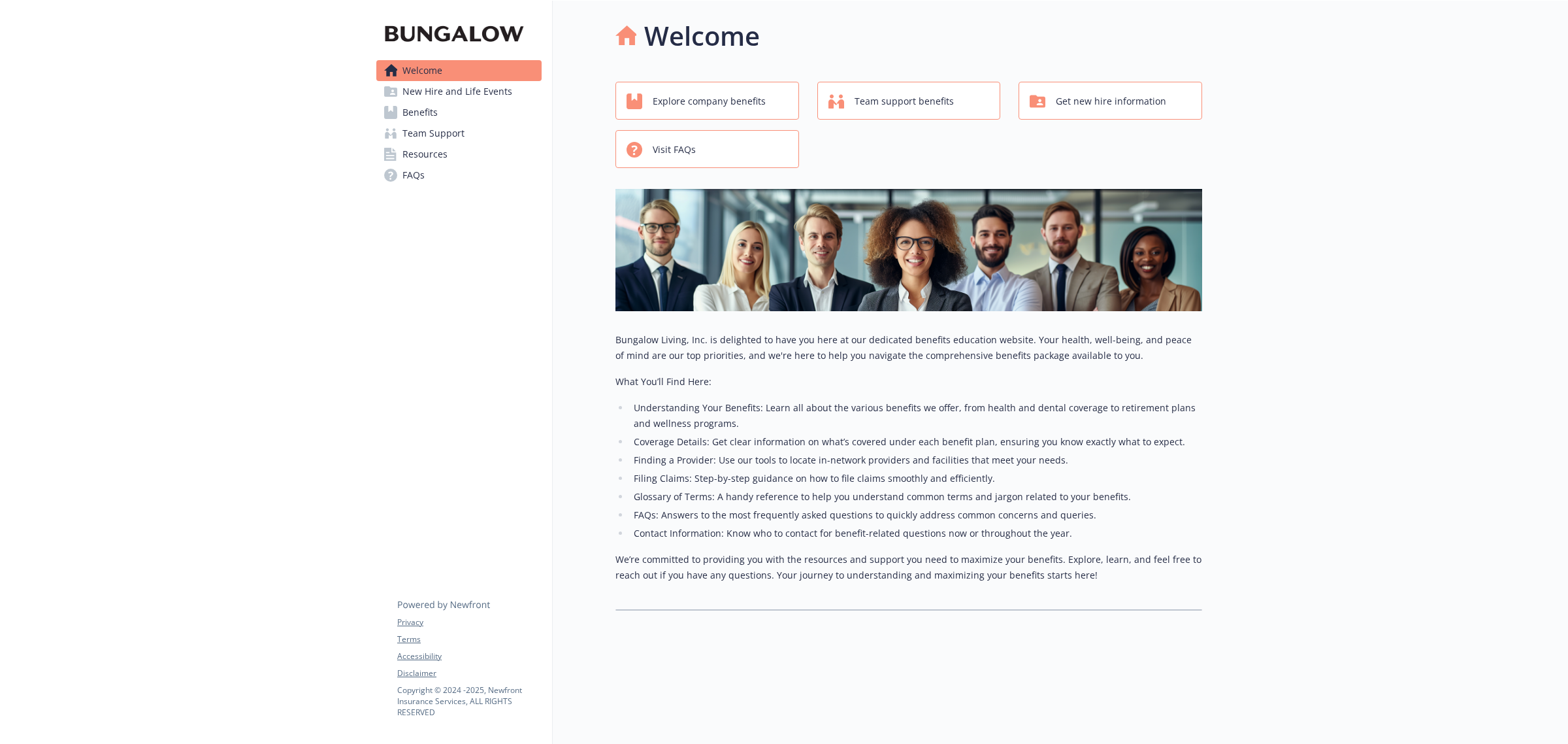
click at [414, 118] on span "Benefits" at bounding box center [421, 112] width 35 height 21
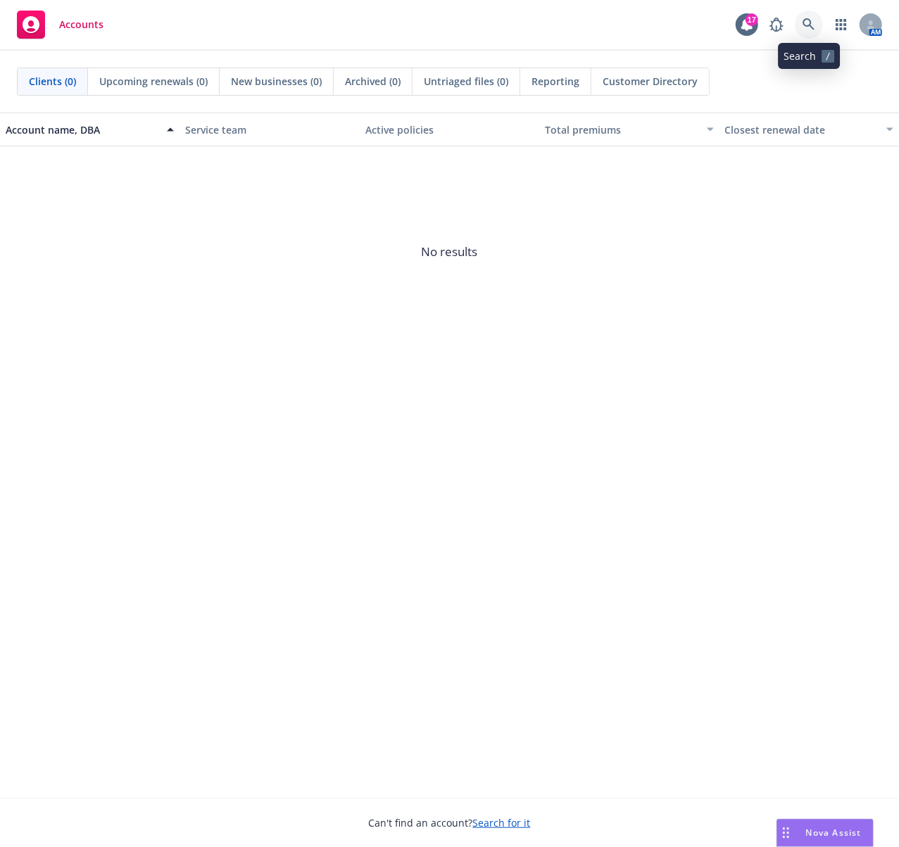
click at [805, 32] on link at bounding box center [809, 25] width 28 height 28
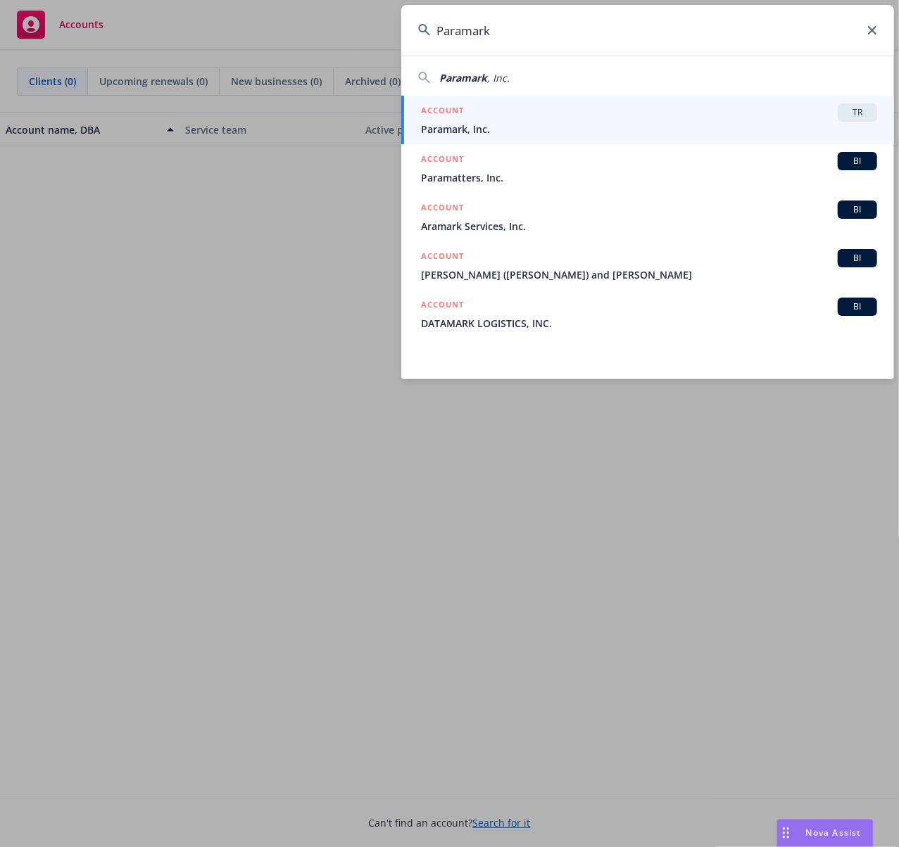
type input "Paramark"
click at [494, 127] on span "Paramark, Inc." at bounding box center [649, 129] width 456 height 15
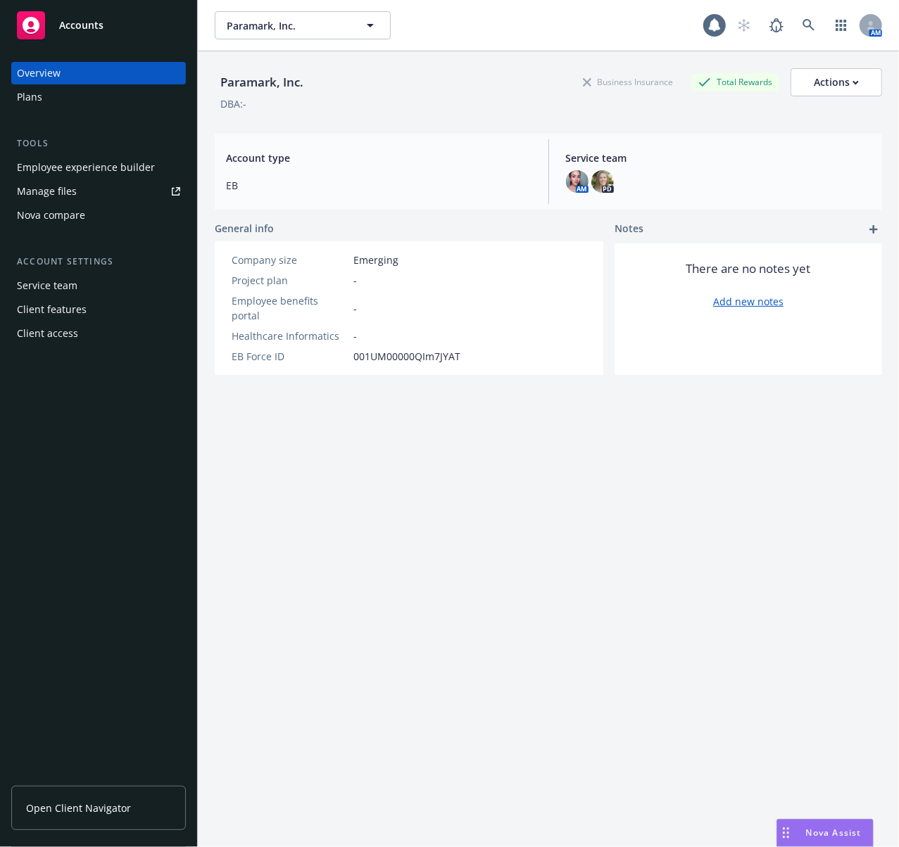
click at [65, 172] on div "Employee experience builder" at bounding box center [86, 167] width 138 height 23
click at [802, 23] on icon at bounding box center [808, 25] width 13 height 13
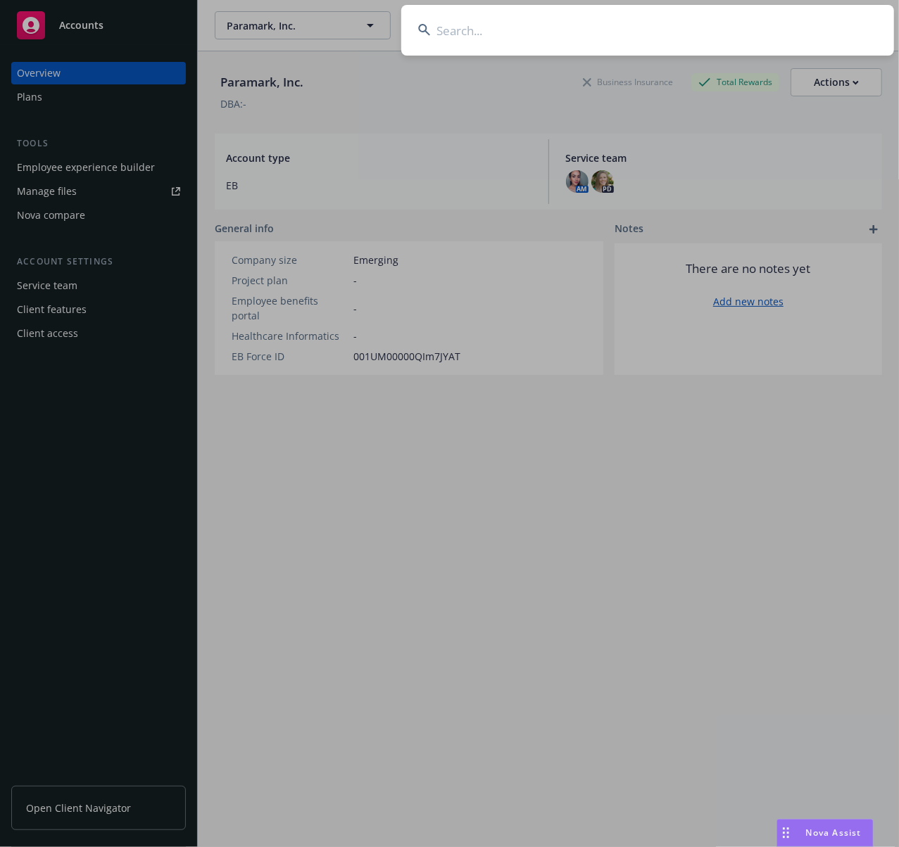
click at [562, 29] on input at bounding box center [647, 30] width 493 height 51
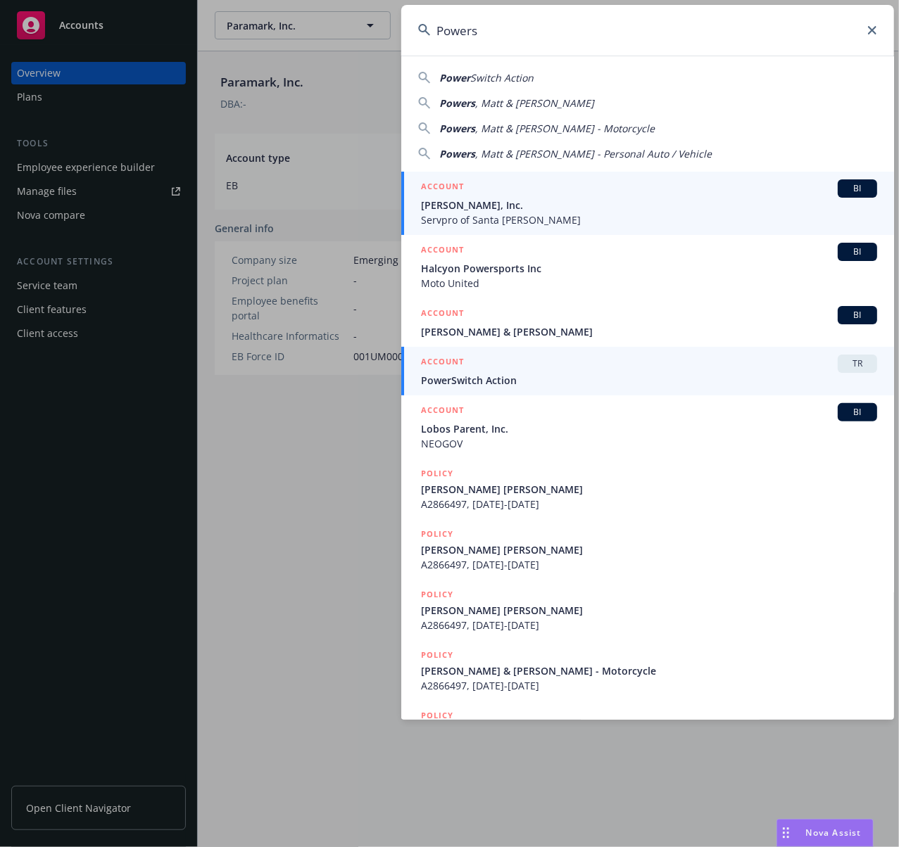
type input "Powers"
click at [480, 378] on span "PowerSwitch Action" at bounding box center [649, 380] width 456 height 15
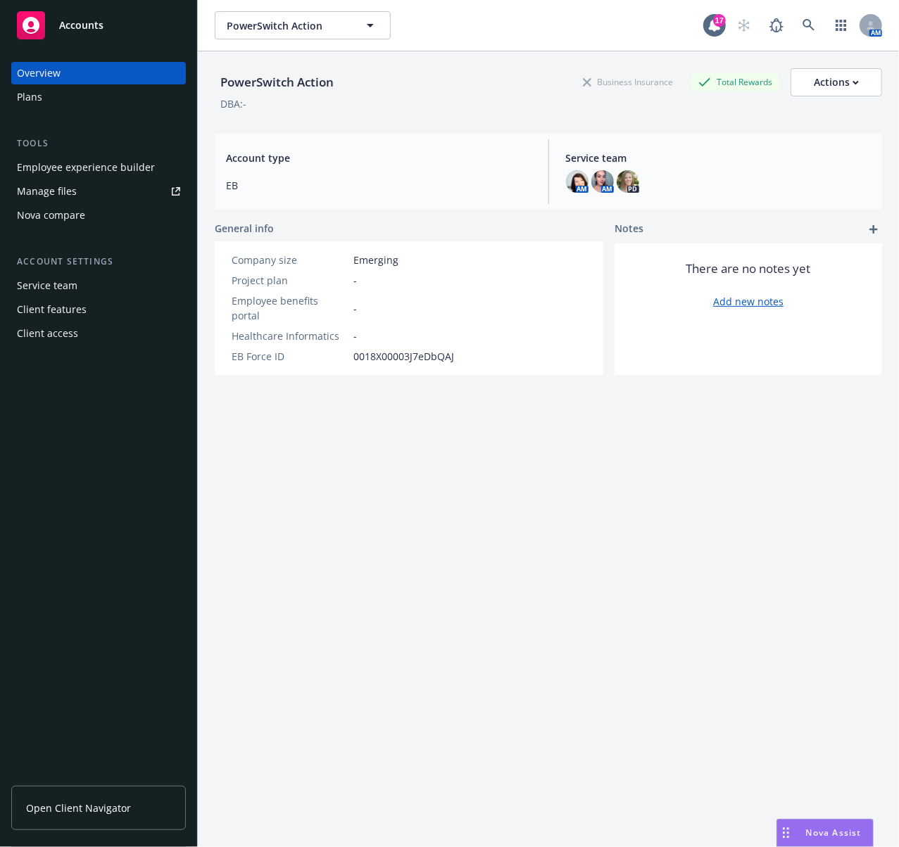
click at [80, 166] on div "Employee experience builder" at bounding box center [86, 167] width 138 height 23
click at [802, 24] on icon at bounding box center [808, 25] width 12 height 12
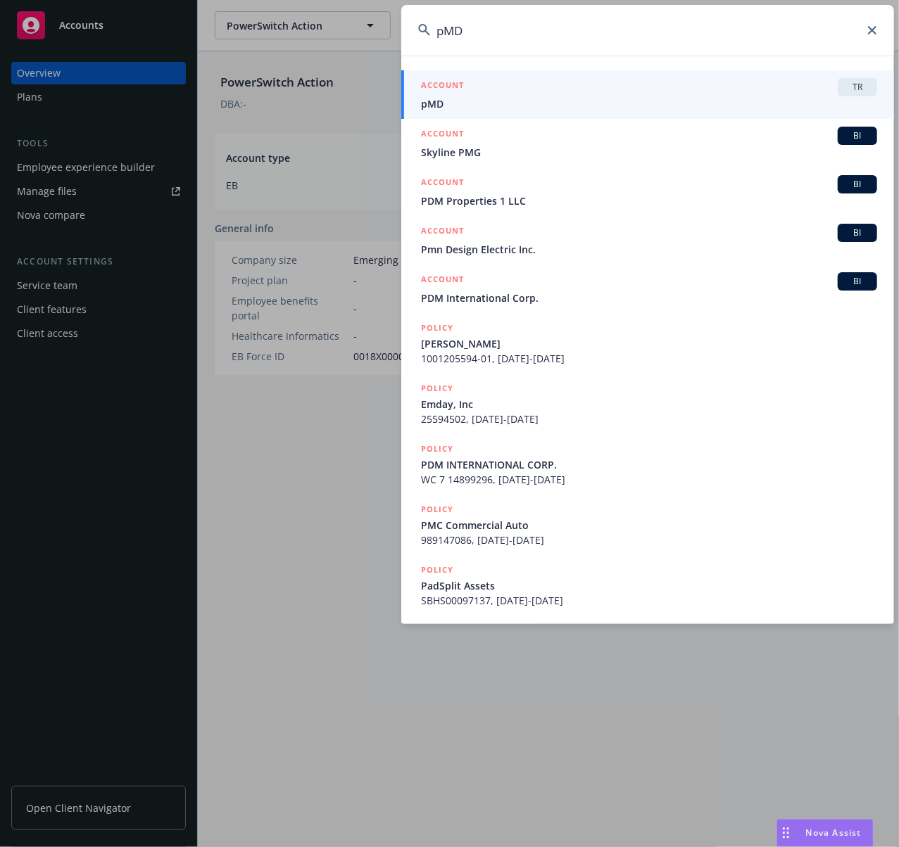
type input "pMD"
click at [477, 103] on span "pMD" at bounding box center [649, 103] width 456 height 15
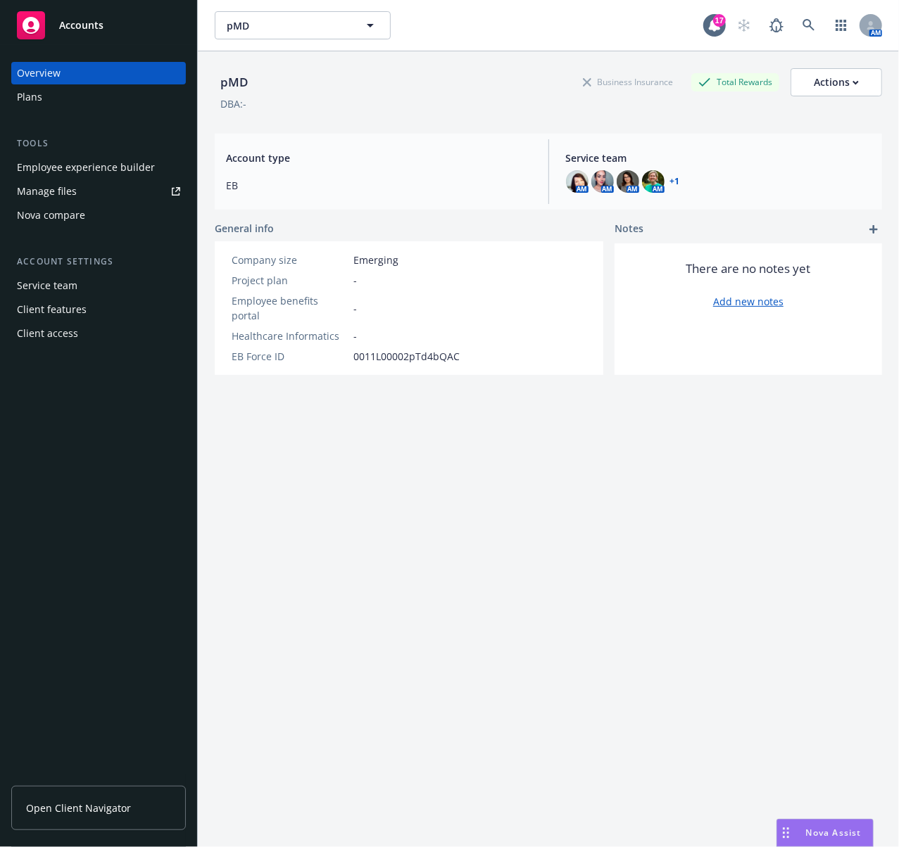
click at [106, 164] on div "Employee experience builder" at bounding box center [86, 167] width 138 height 23
click at [77, 175] on div "Employee experience builder" at bounding box center [86, 167] width 138 height 23
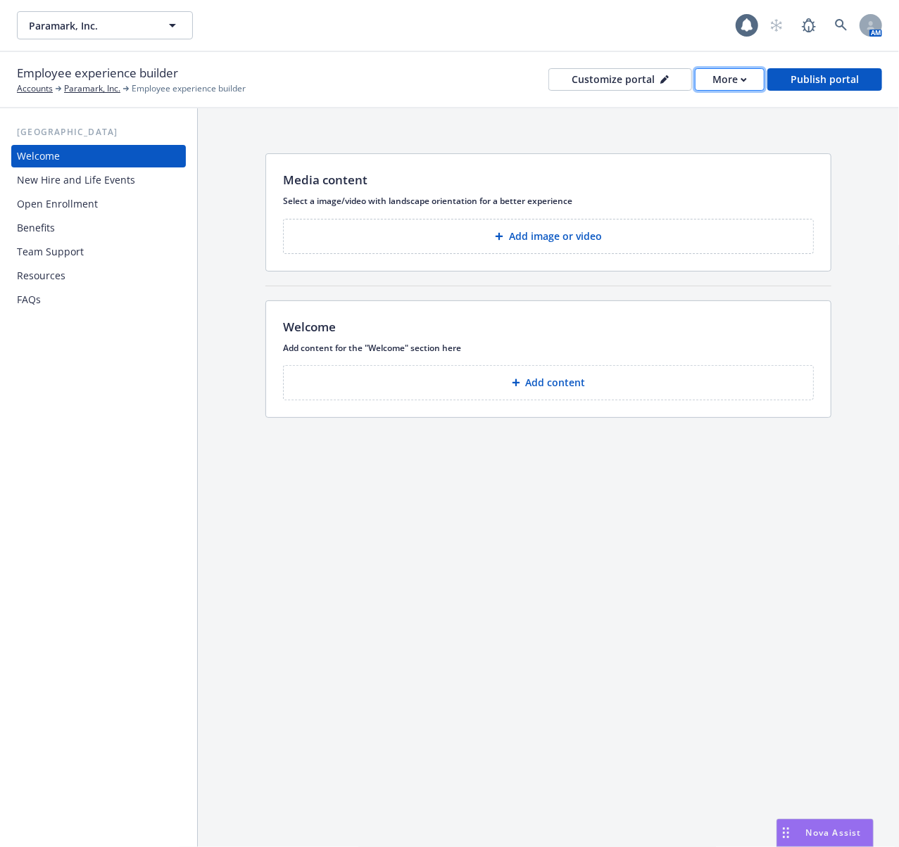
click at [721, 83] on div "More" at bounding box center [729, 79] width 34 height 21
click at [760, 82] on div "More" at bounding box center [777, 79] width 34 height 21
click at [760, 76] on div "More" at bounding box center [777, 79] width 34 height 21
